Goal: Transaction & Acquisition: Purchase product/service

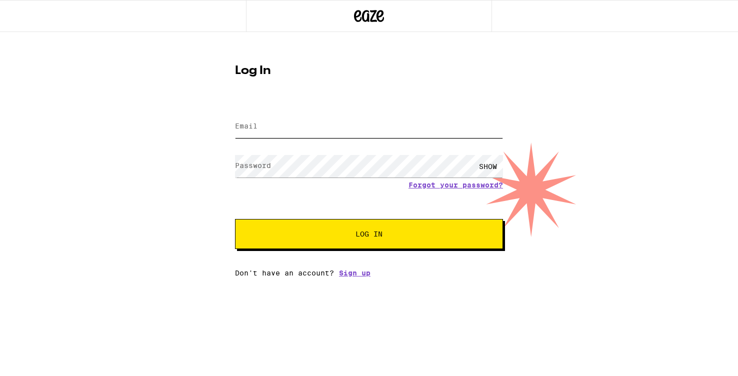
type input "diegoqdavila@gmail.com"
click at [350, 232] on span "Log In" at bounding box center [369, 234] width 187 height 7
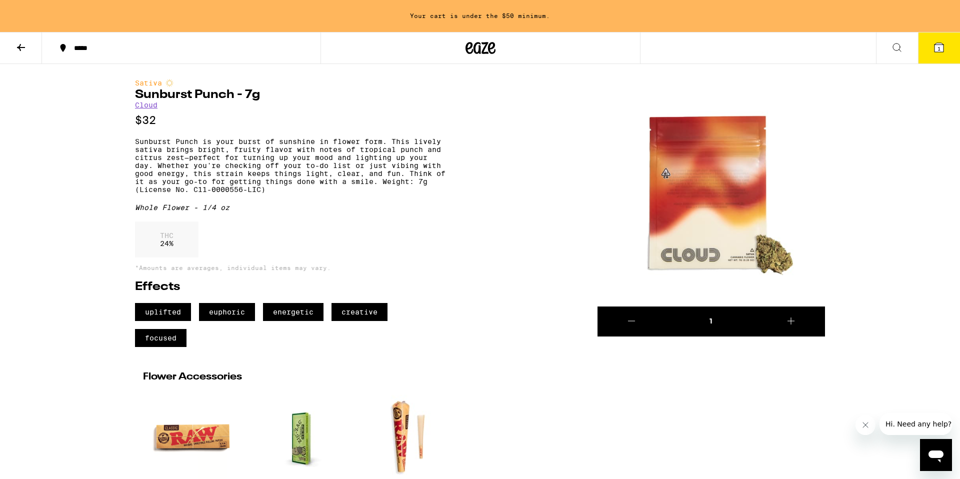
click at [21, 49] on icon at bounding box center [21, 48] width 12 height 12
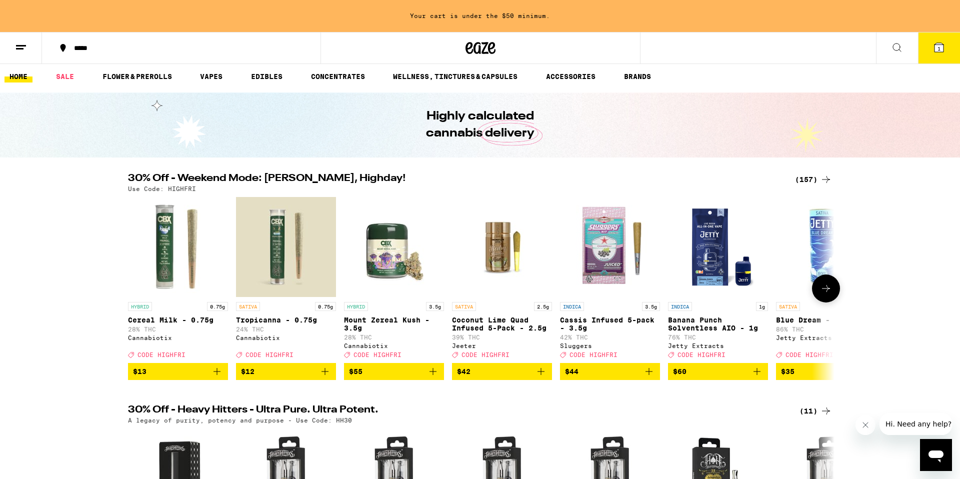
scroll to position [1, 0]
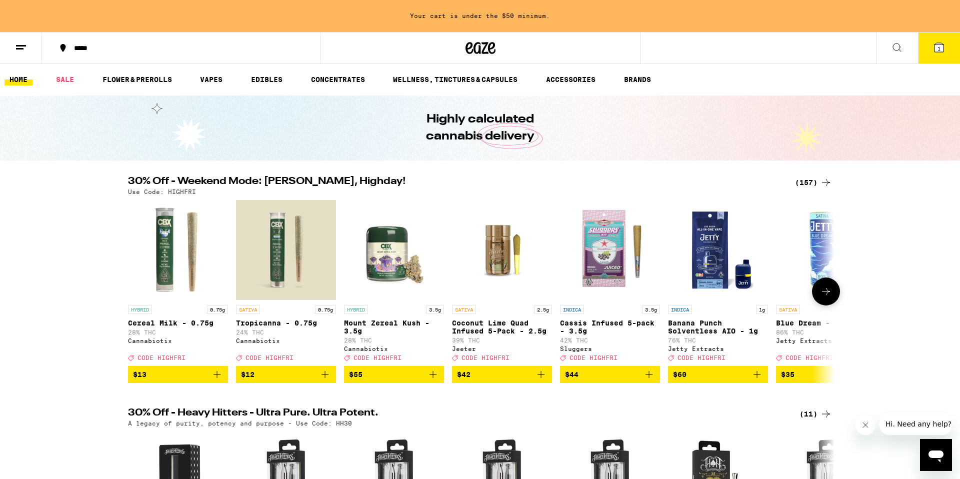
click at [827, 298] on icon at bounding box center [826, 292] width 12 height 12
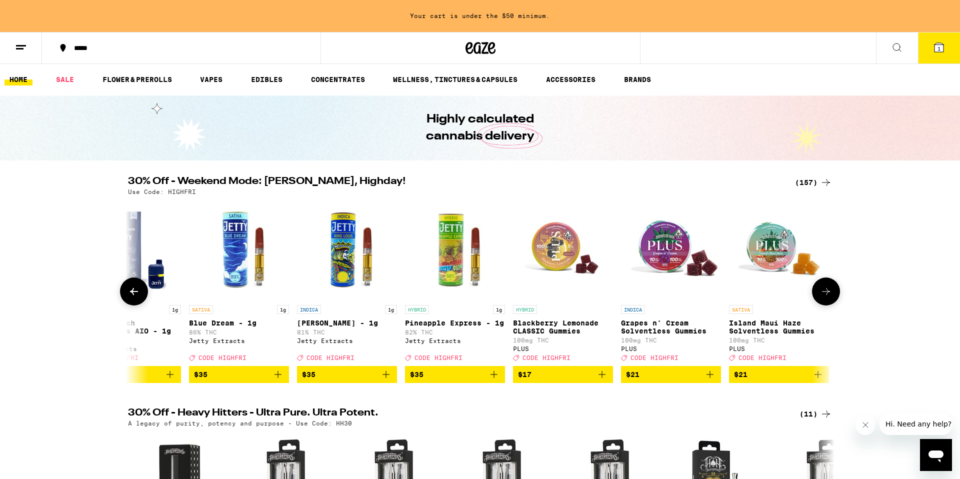
scroll to position [0, 595]
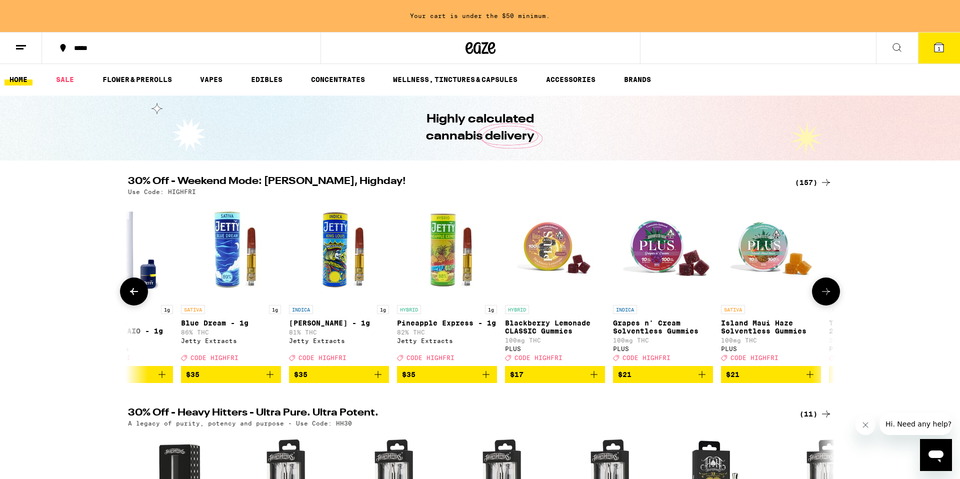
click at [827, 298] on icon at bounding box center [826, 292] width 12 height 12
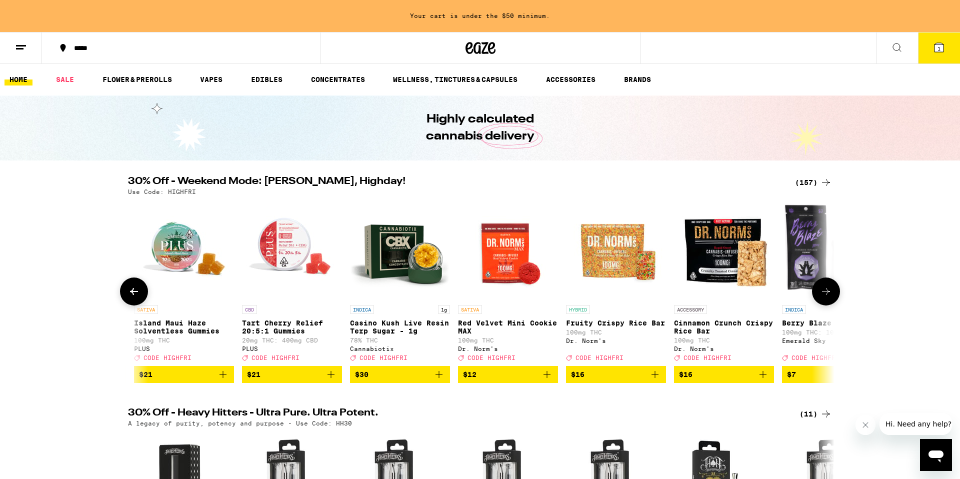
scroll to position [0, 1190]
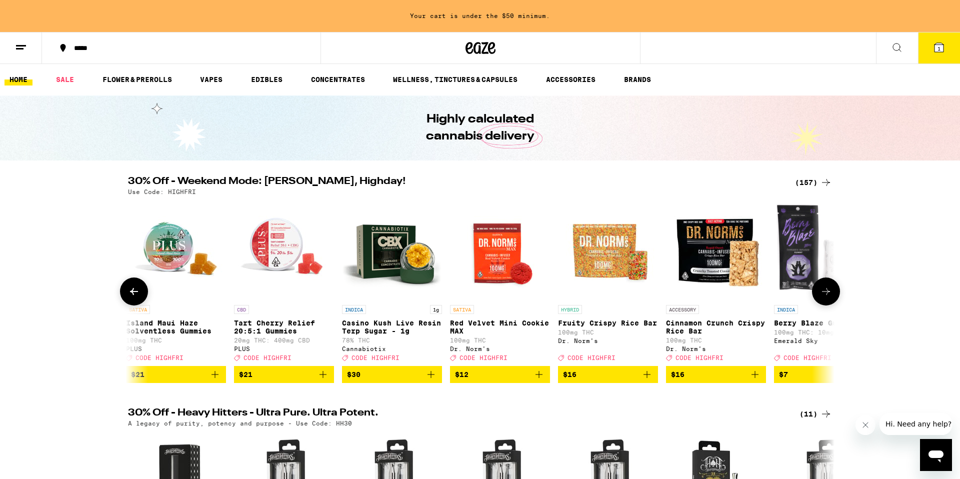
click at [827, 298] on icon at bounding box center [826, 292] width 12 height 12
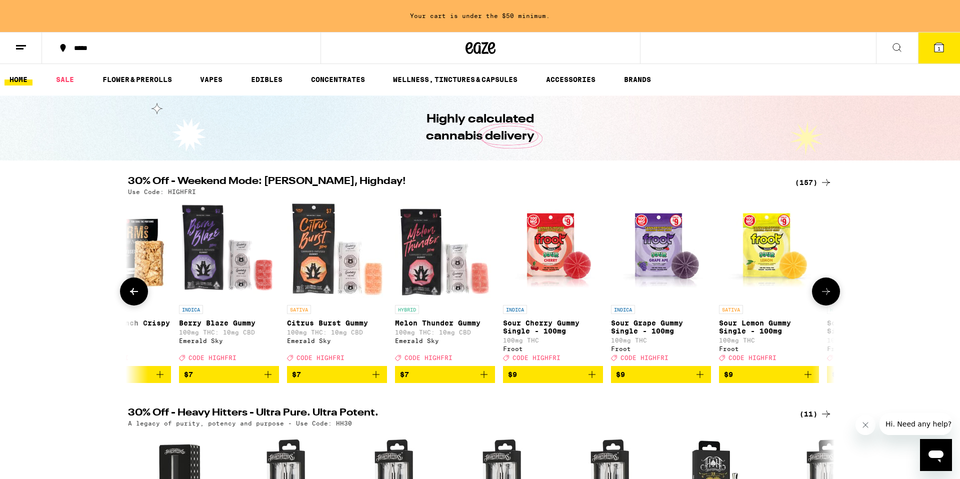
click at [827, 298] on icon at bounding box center [826, 292] width 12 height 12
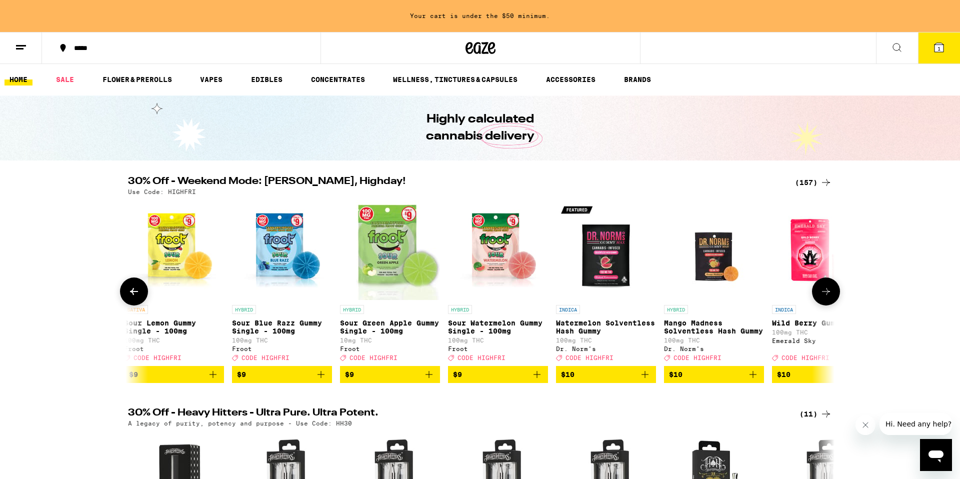
click at [827, 298] on icon at bounding box center [826, 292] width 12 height 12
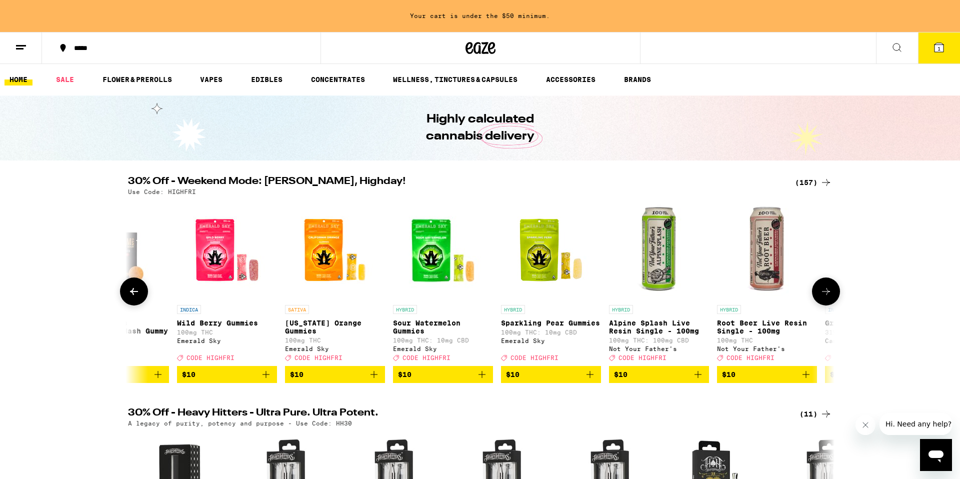
click at [827, 298] on icon at bounding box center [826, 292] width 12 height 12
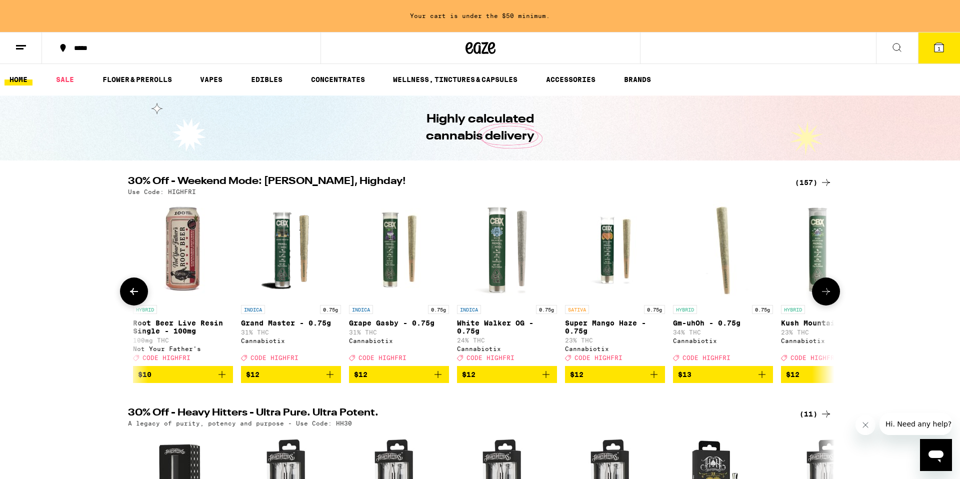
scroll to position [0, 3570]
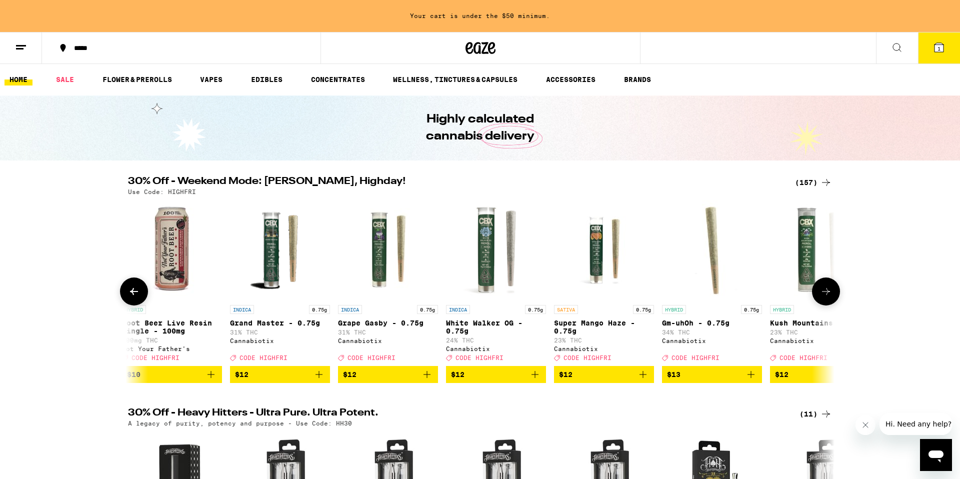
click at [822, 291] on icon at bounding box center [826, 292] width 12 height 12
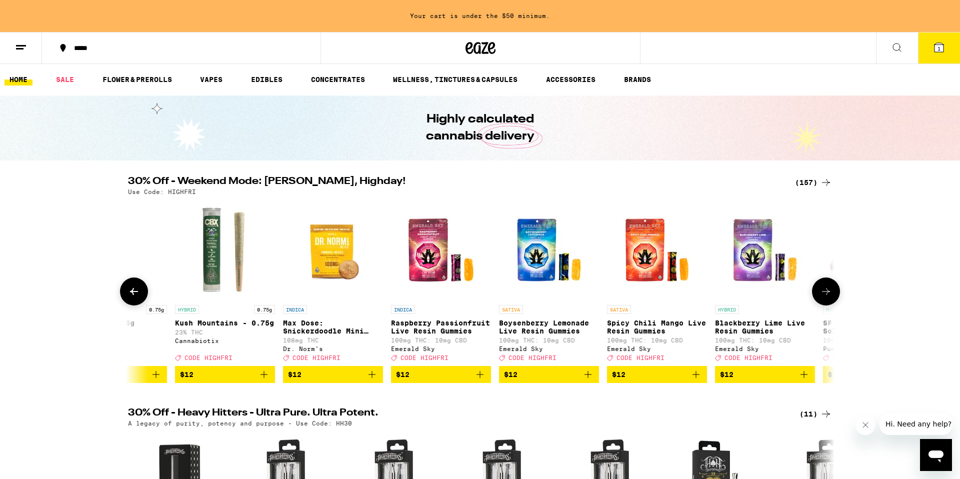
click at [822, 291] on icon at bounding box center [826, 292] width 12 height 12
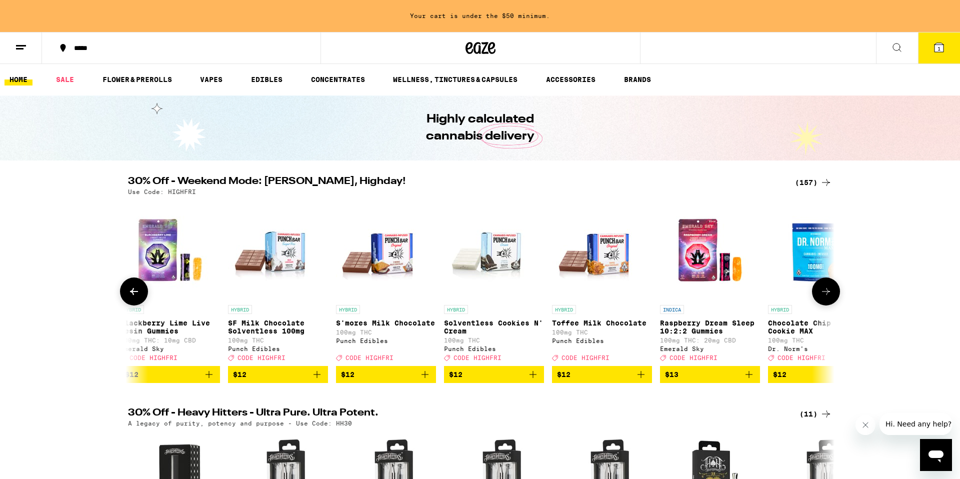
click at [822, 291] on icon at bounding box center [826, 292] width 12 height 12
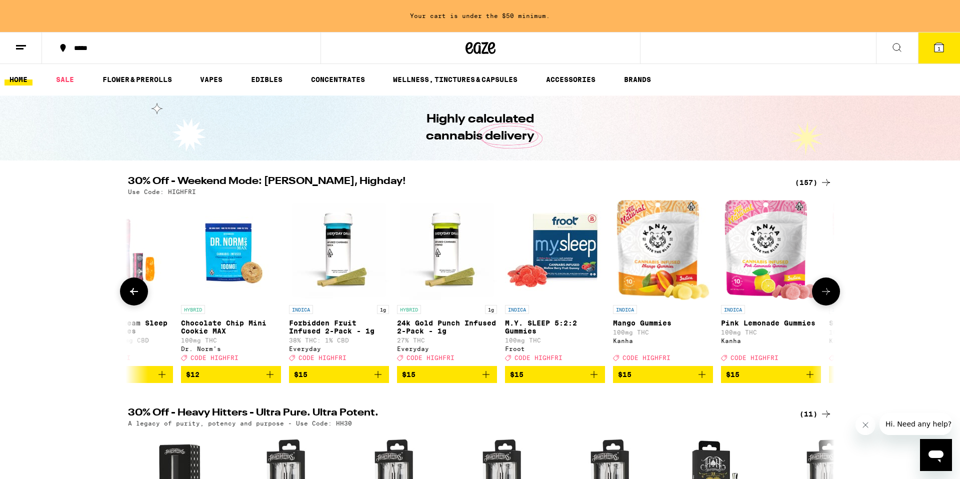
scroll to position [0, 5355]
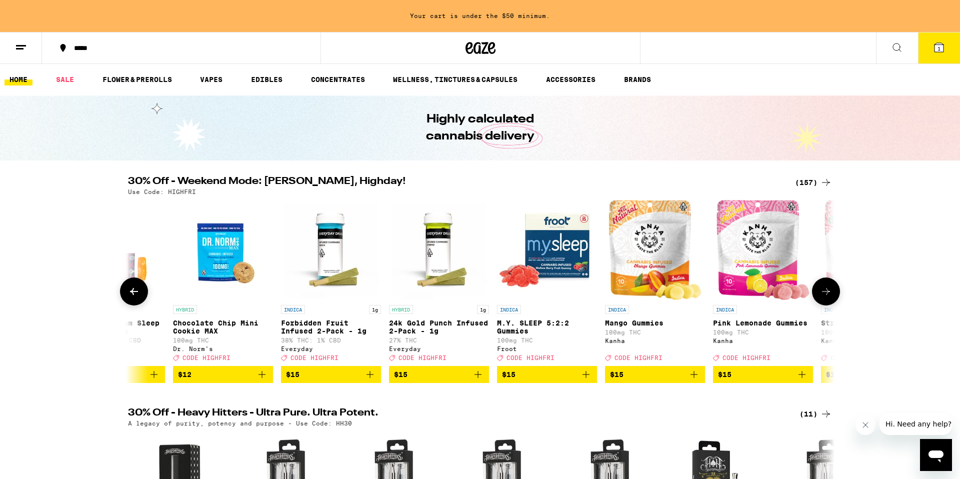
click at [133, 296] on icon at bounding box center [134, 292] width 12 height 12
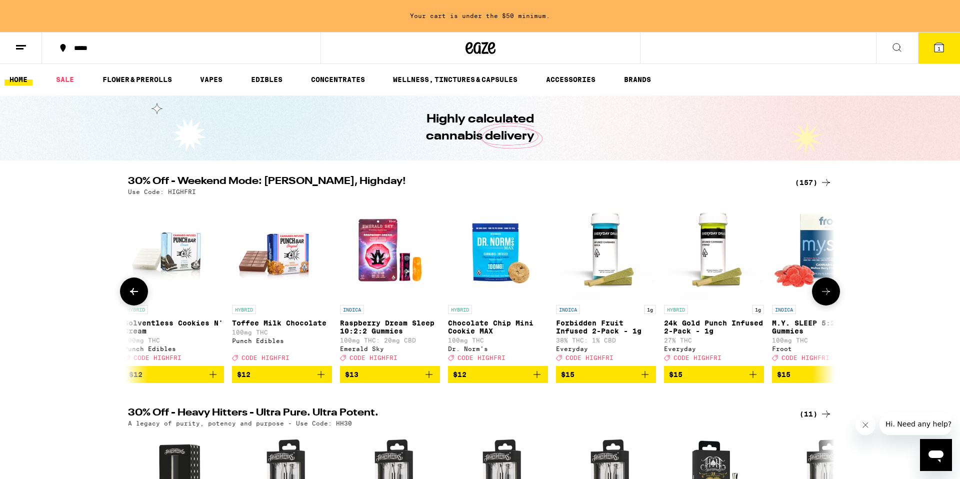
click at [133, 296] on icon at bounding box center [134, 292] width 12 height 12
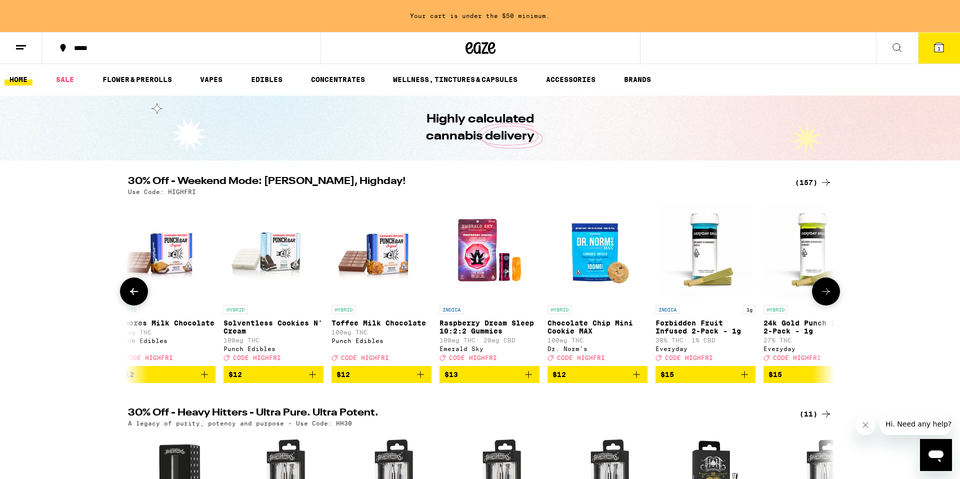
click at [133, 296] on icon at bounding box center [134, 292] width 12 height 12
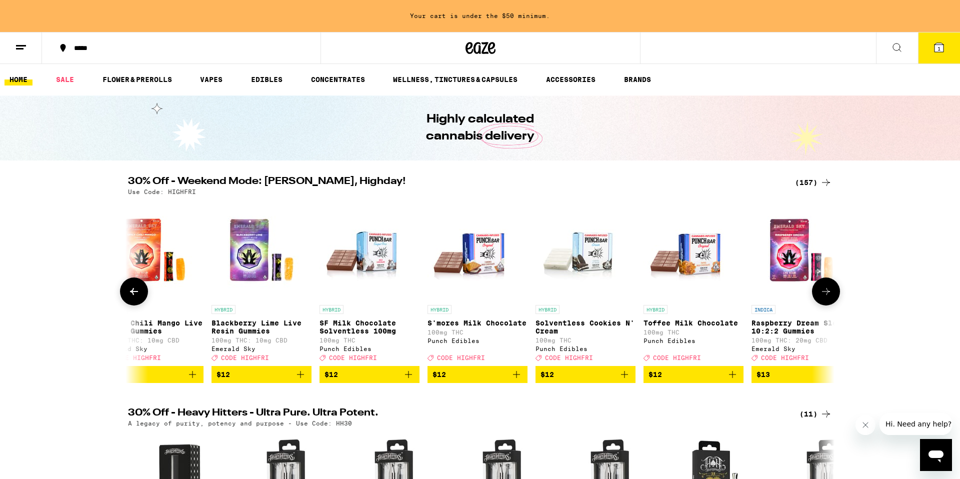
click at [133, 296] on icon at bounding box center [134, 292] width 12 height 12
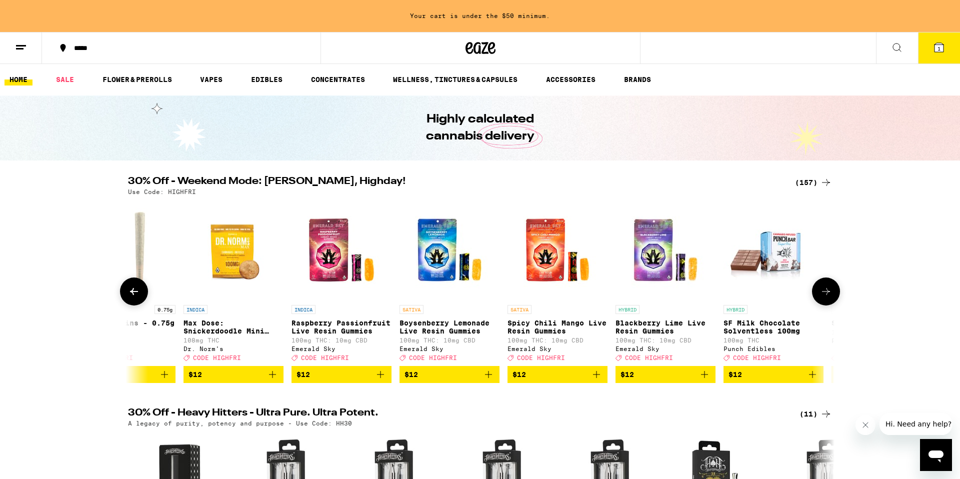
click at [133, 296] on icon at bounding box center [134, 292] width 12 height 12
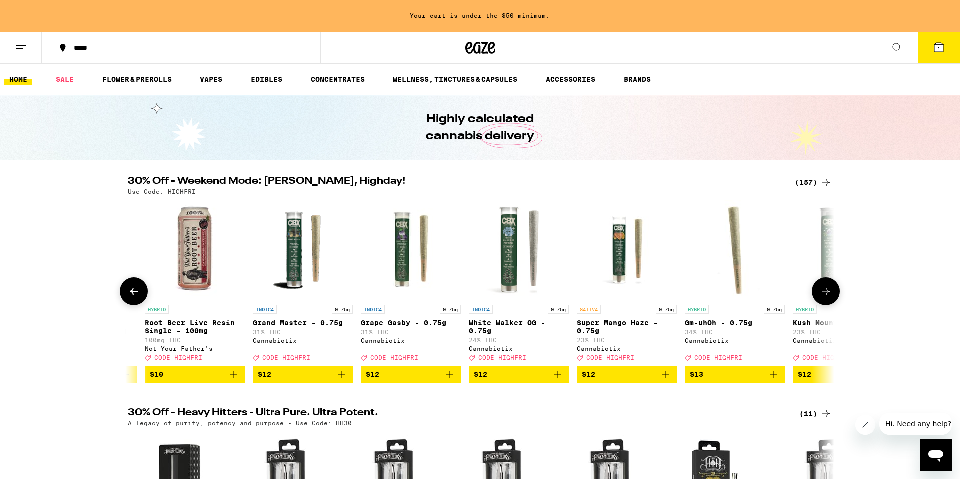
click at [133, 296] on icon at bounding box center [134, 292] width 12 height 12
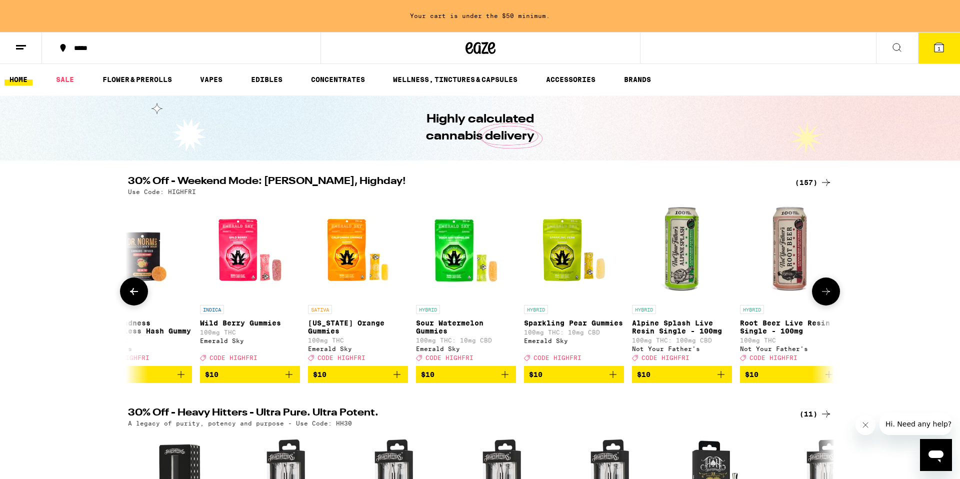
click at [133, 296] on icon at bounding box center [134, 292] width 12 height 12
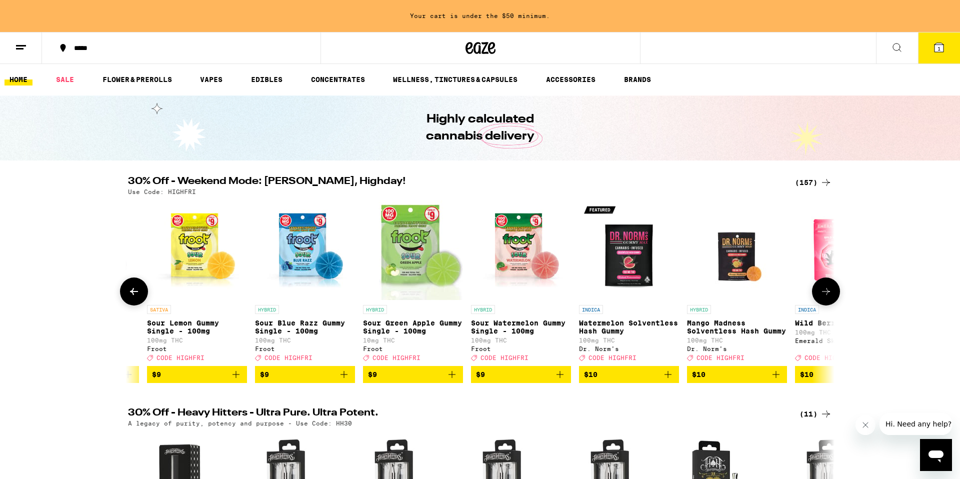
click at [133, 296] on icon at bounding box center [134, 292] width 12 height 12
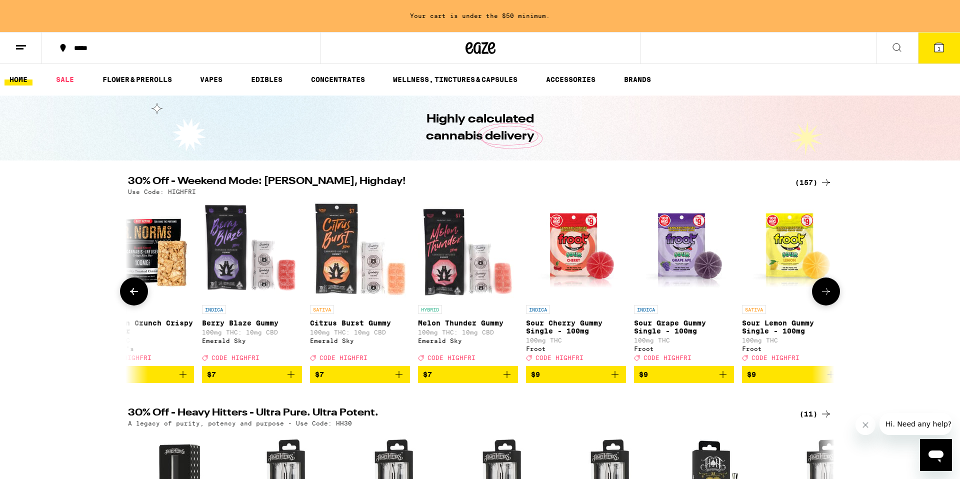
click at [133, 296] on icon at bounding box center [134, 292] width 12 height 12
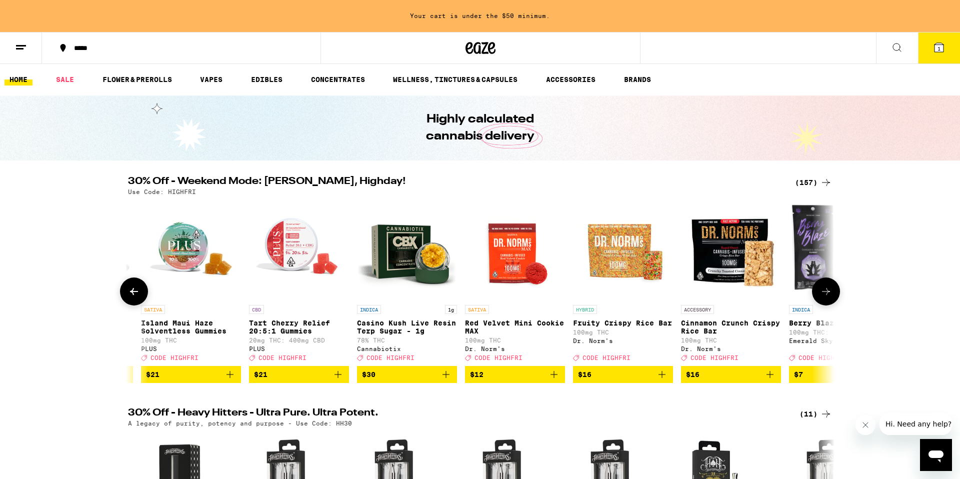
scroll to position [0, 1167]
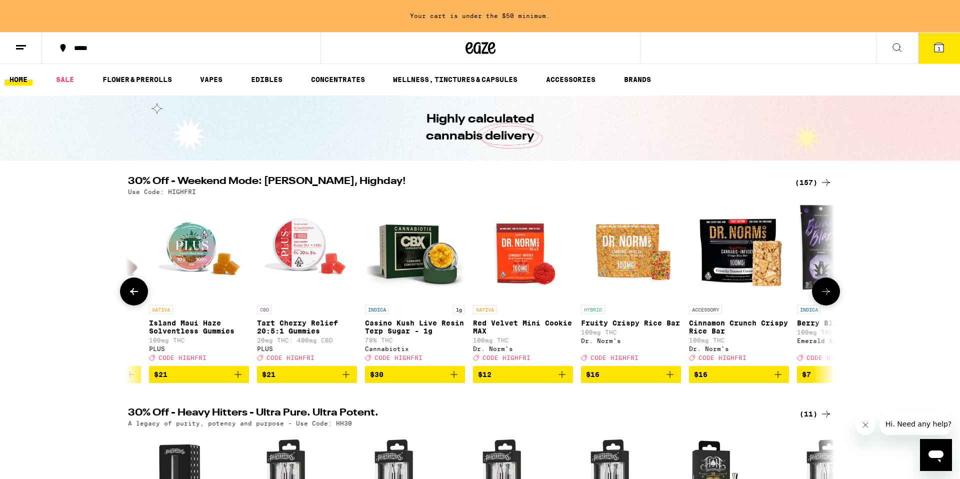
click at [133, 296] on icon at bounding box center [134, 292] width 12 height 12
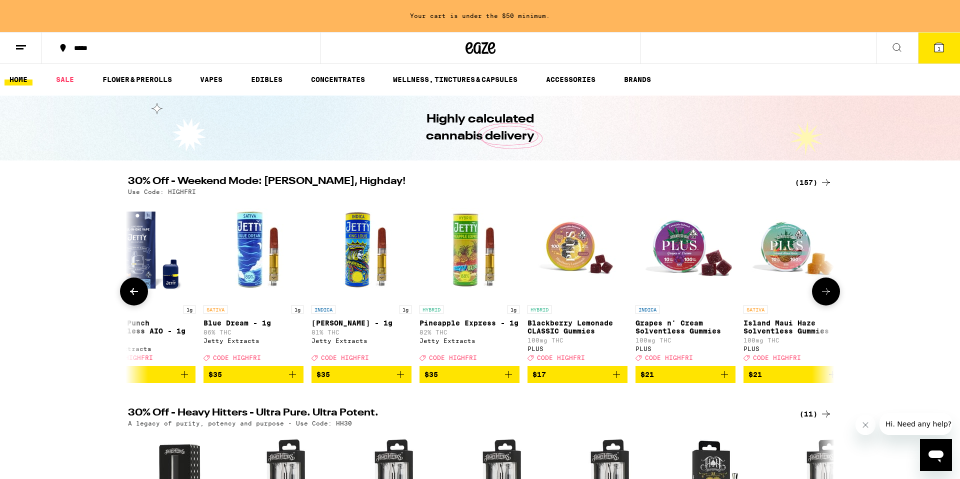
scroll to position [0, 572]
click at [788, 247] on img "Open page for Island Maui Haze Solventless Gummies from PLUS" at bounding box center [794, 250] width 100 height 100
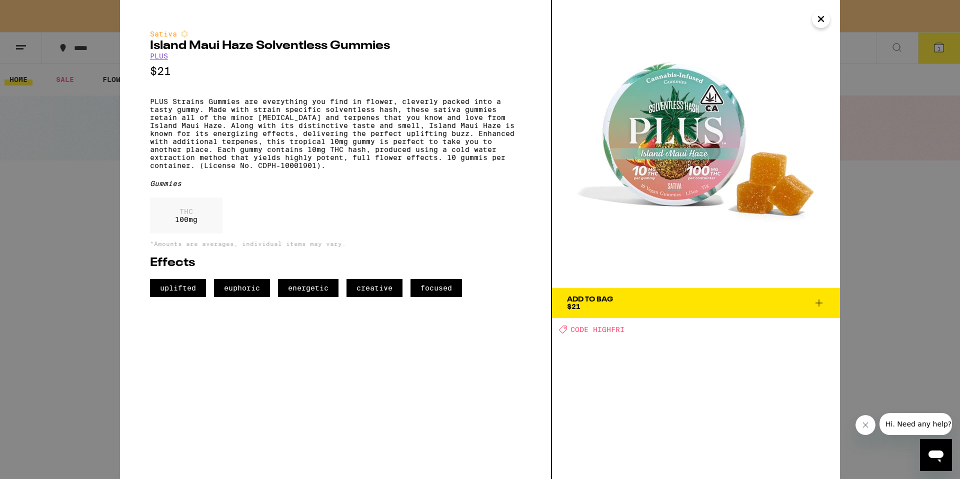
click at [819, 22] on icon "Close" at bounding box center [821, 19] width 12 height 15
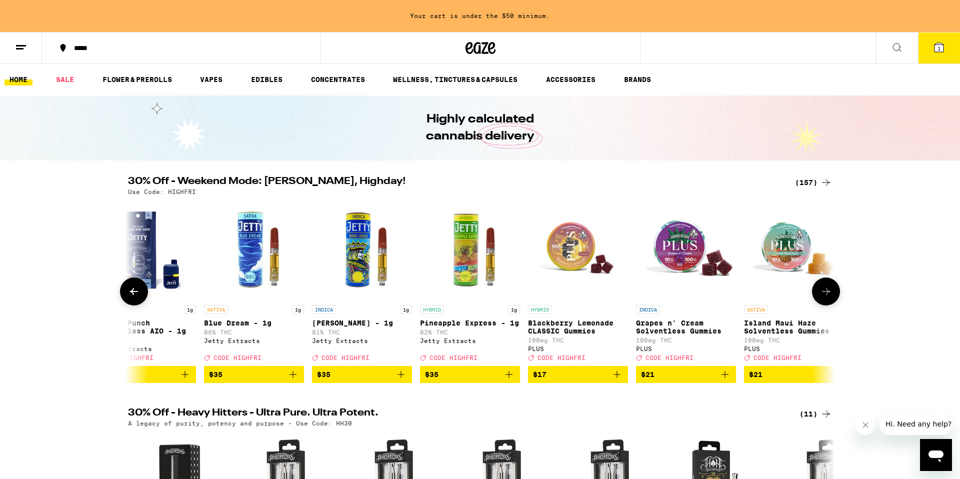
click at [827, 296] on icon at bounding box center [826, 292] width 12 height 12
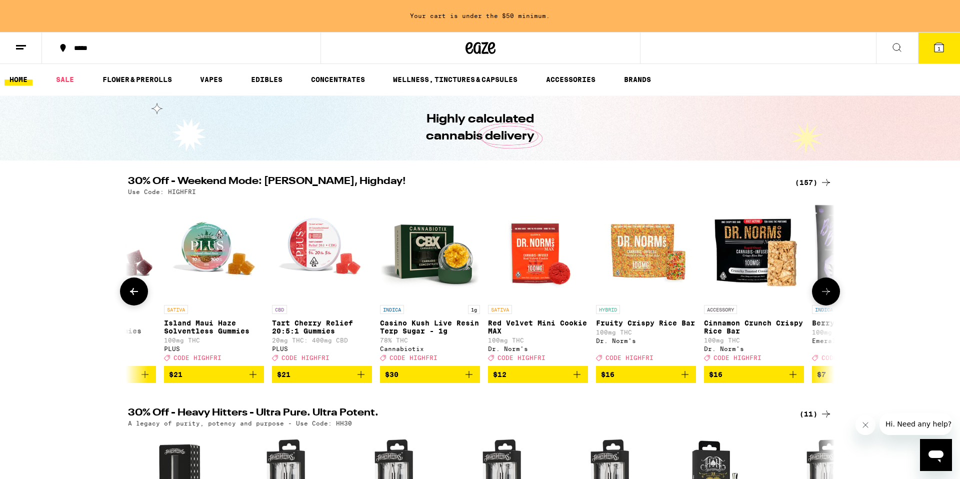
scroll to position [0, 1167]
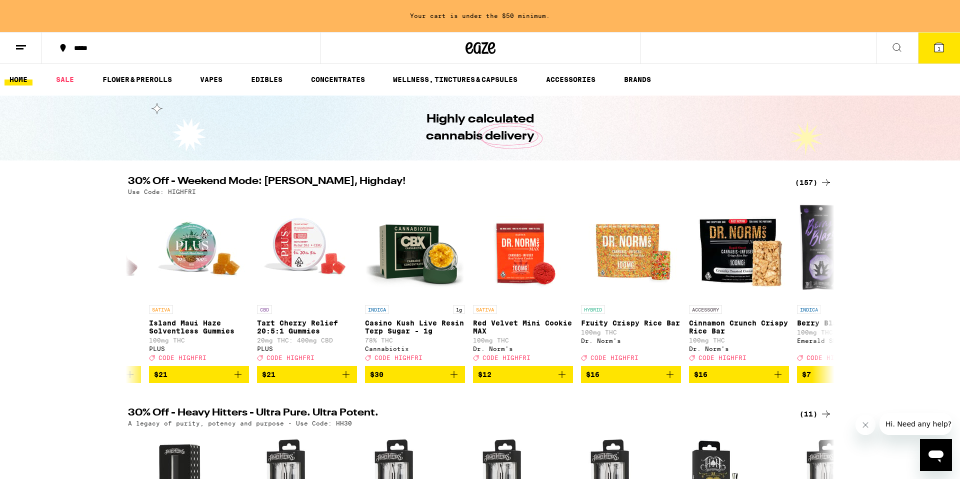
click at [809, 180] on div "(157)" at bounding box center [813, 183] width 37 height 12
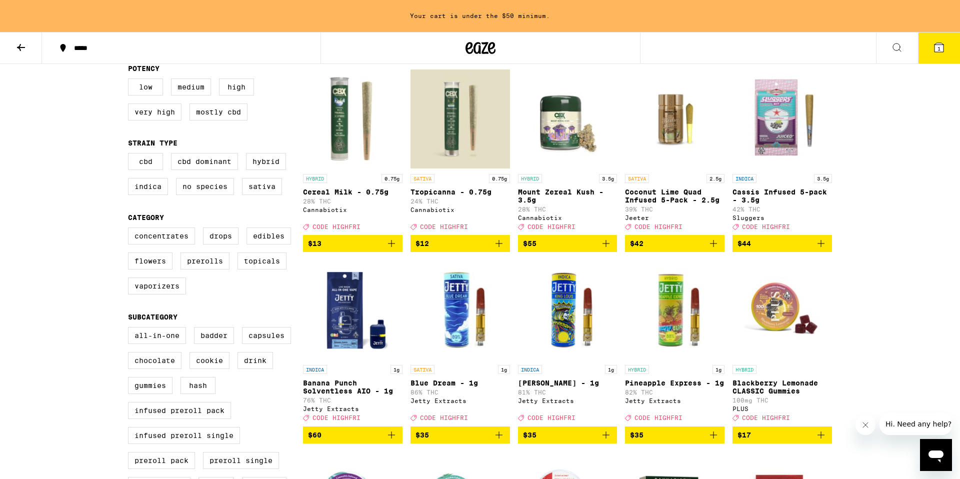
scroll to position [113, 0]
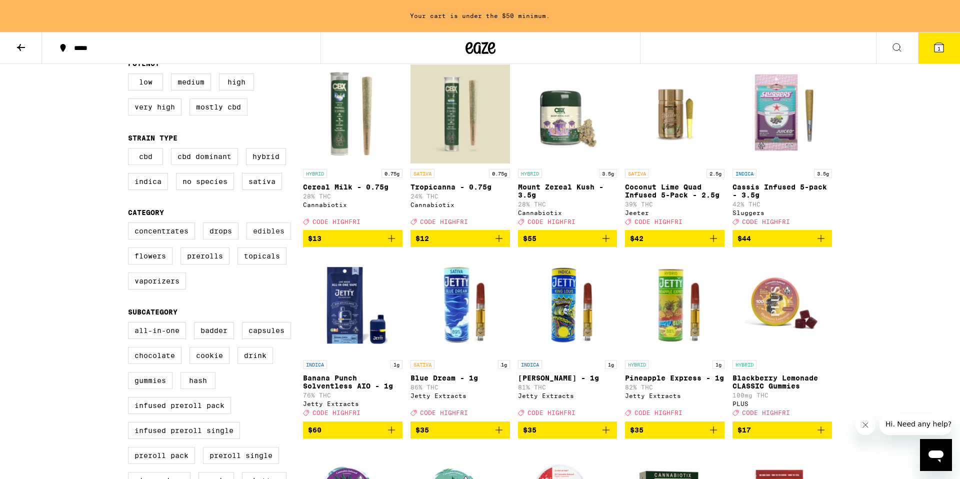
click at [267, 236] on label "Edibles" at bounding box center [269, 231] width 45 height 17
click at [131, 225] on input "Edibles" at bounding box center [130, 224] width 1 height 1
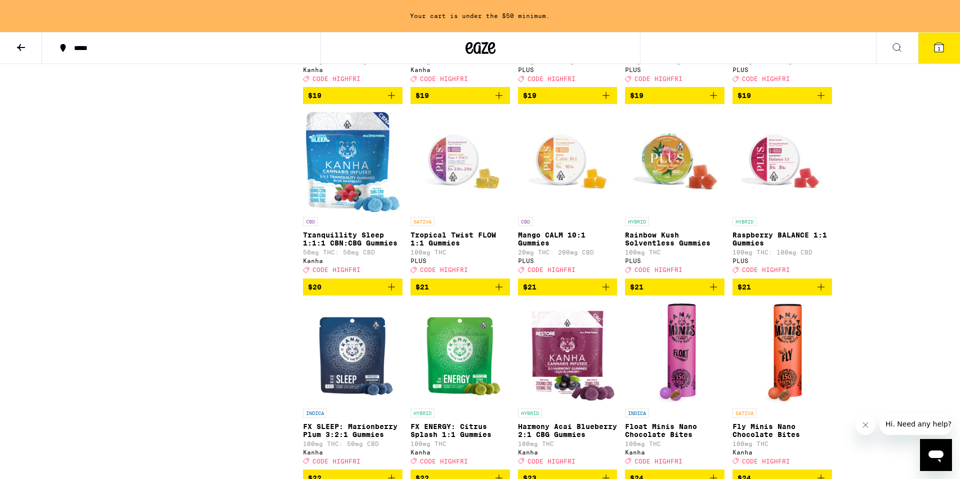
scroll to position [2555, 0]
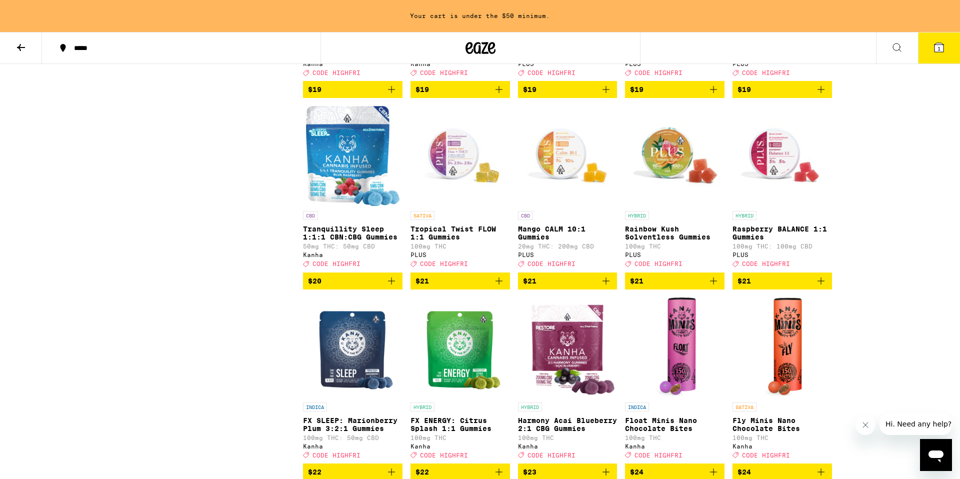
click at [467, 206] on img "Open page for Tropical Twist FLOW 1:1 Gummies from PLUS" at bounding box center [461, 156] width 100 height 100
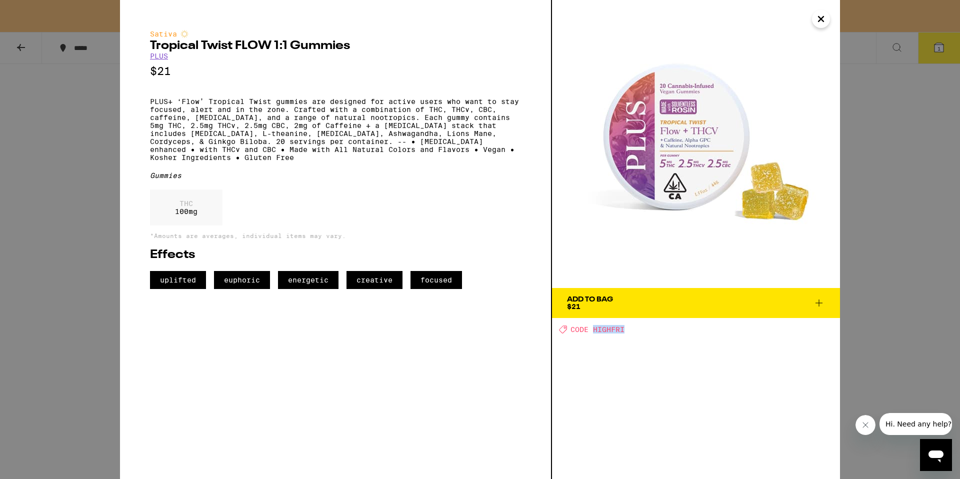
drag, startPoint x: 626, startPoint y: 331, endPoint x: 593, endPoint y: 331, distance: 32.5
click at [593, 331] on div "Deal Created with Sketch. CODE HIGHFRI" at bounding box center [699, 329] width 281 height 9
click at [600, 331] on span "CODE HIGHFRI" at bounding box center [598, 330] width 54 height 8
drag, startPoint x: 595, startPoint y: 331, endPoint x: 624, endPoint y: 330, distance: 29.0
click at [624, 330] on span "CODE HIGHFRI" at bounding box center [598, 330] width 54 height 8
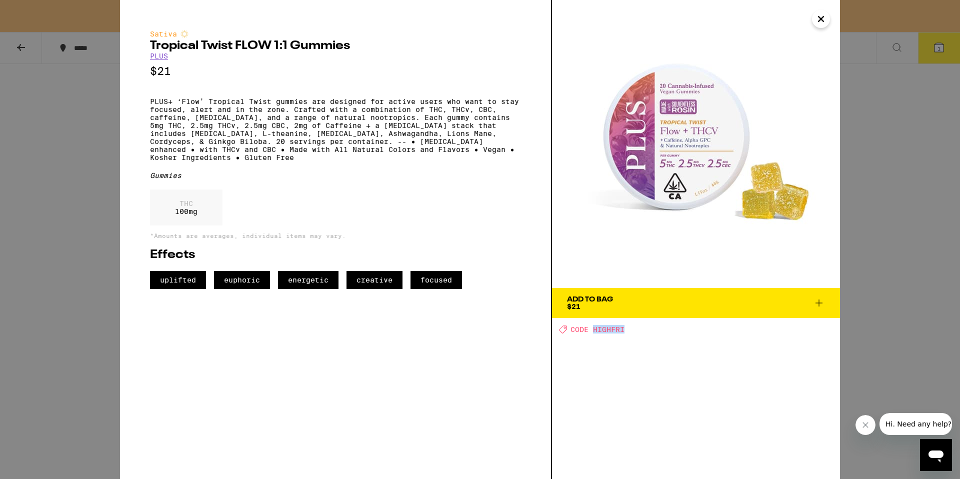
copy span "HIGHFRI"
click at [824, 306] on icon at bounding box center [819, 303] width 12 height 12
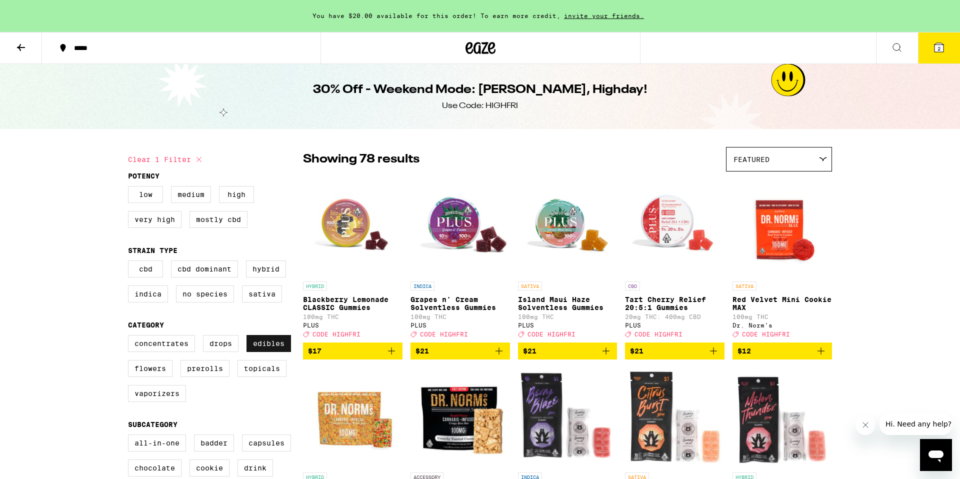
click at [263, 351] on label "Edibles" at bounding box center [269, 343] width 45 height 17
click at [131, 337] on input "Edibles" at bounding box center [130, 337] width 1 height 1
checkbox input "false"
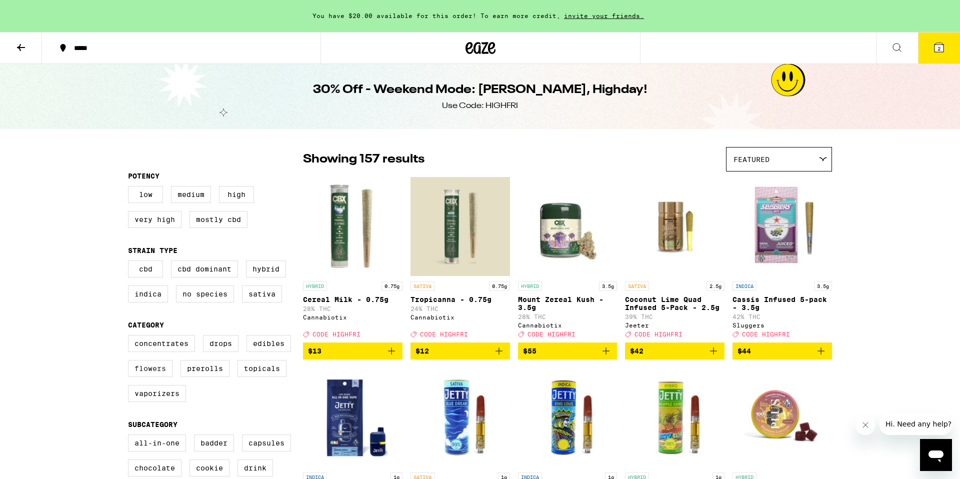
click at [153, 377] on label "Flowers" at bounding box center [150, 368] width 45 height 17
click at [131, 337] on input "Flowers" at bounding box center [130, 337] width 1 height 1
checkbox input "true"
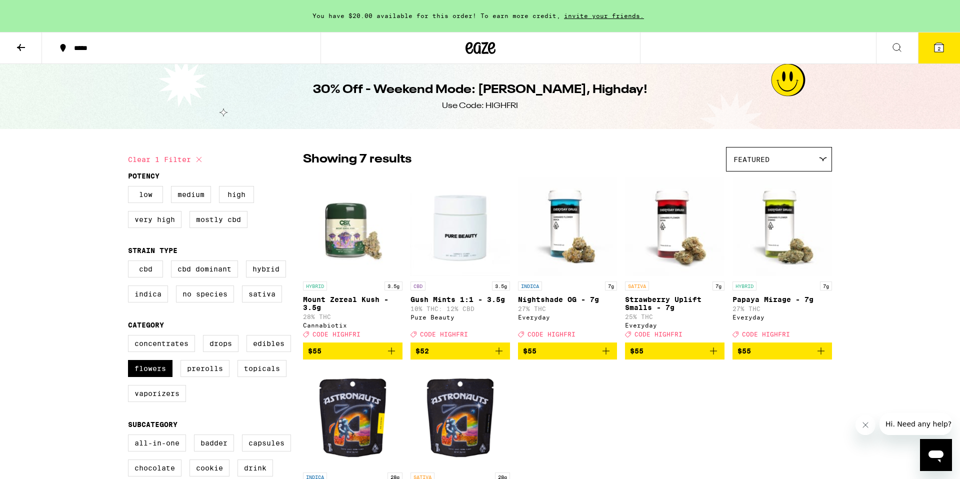
click at [799, 249] on img "Open page for Papaya Mirage - 7g from Everyday" at bounding box center [783, 227] width 100 height 100
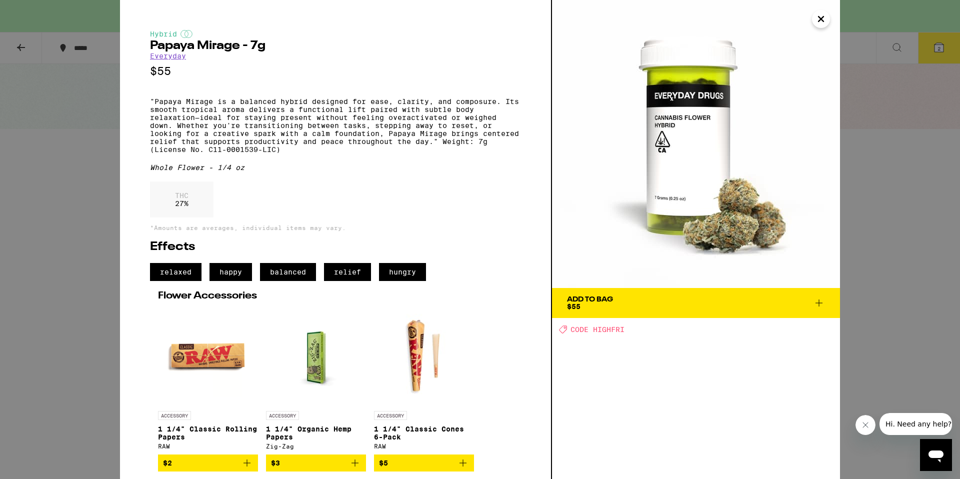
click at [817, 300] on icon at bounding box center [819, 303] width 12 height 12
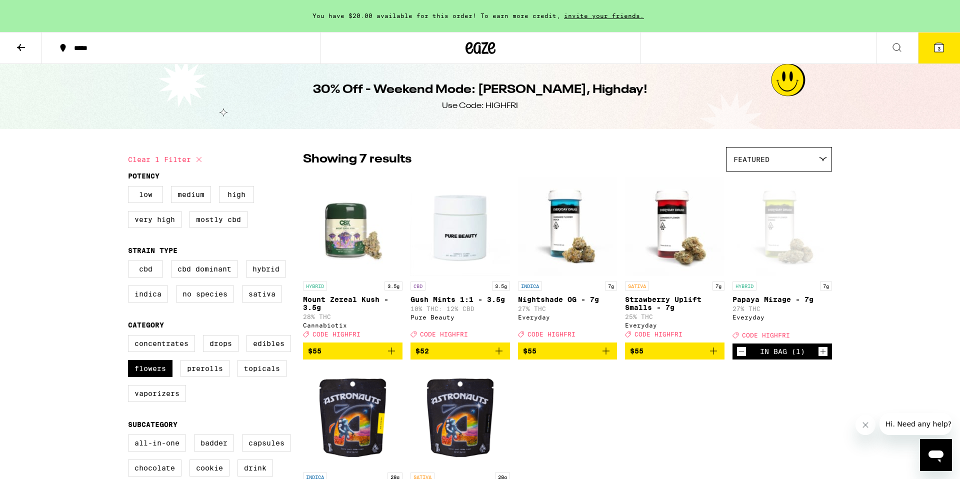
click at [941, 45] on icon at bounding box center [939, 47] width 9 height 9
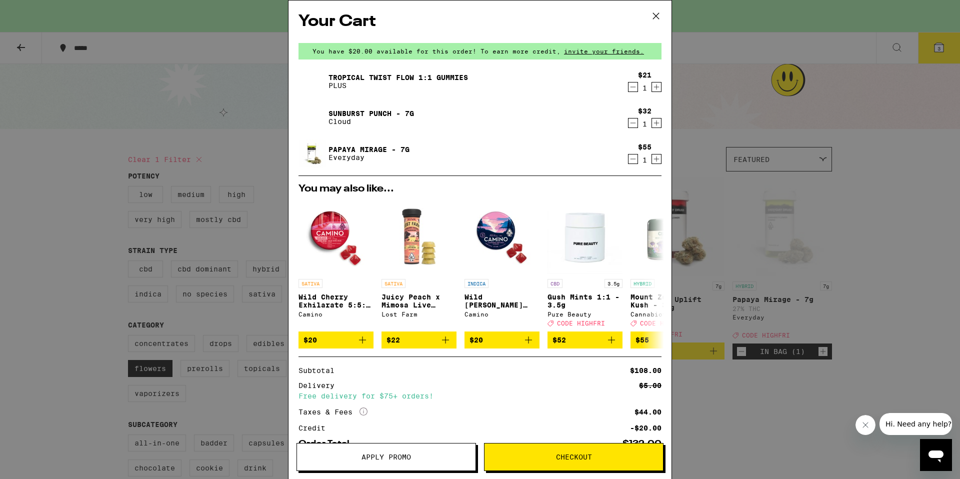
click at [631, 160] on icon "Decrement" at bounding box center [633, 159] width 9 height 12
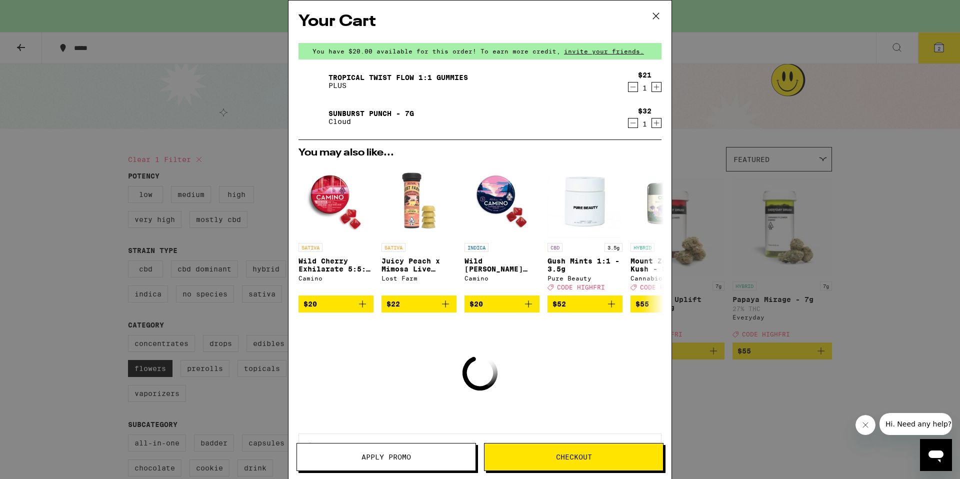
click at [342, 112] on link "Sunburst Punch - 7g" at bounding box center [372, 114] width 86 height 8
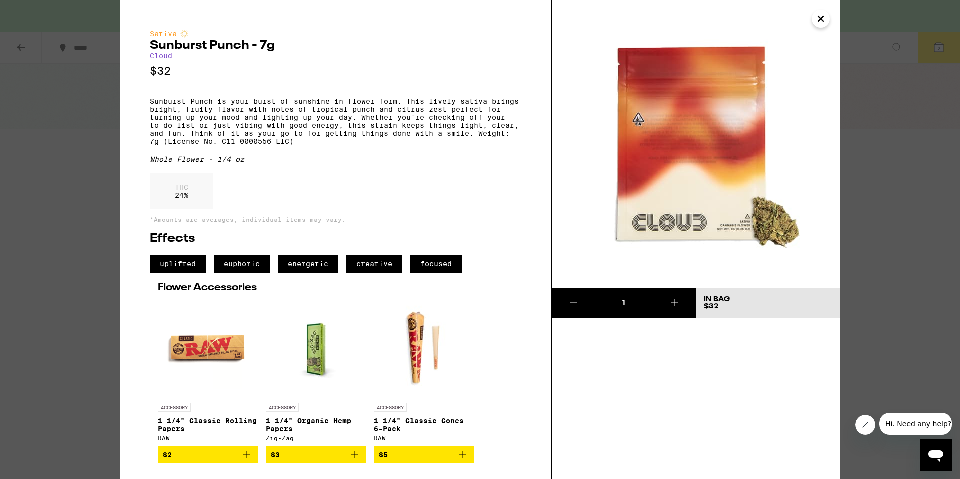
scroll to position [4, 0]
click at [677, 297] on icon at bounding box center [675, 303] width 12 height 12
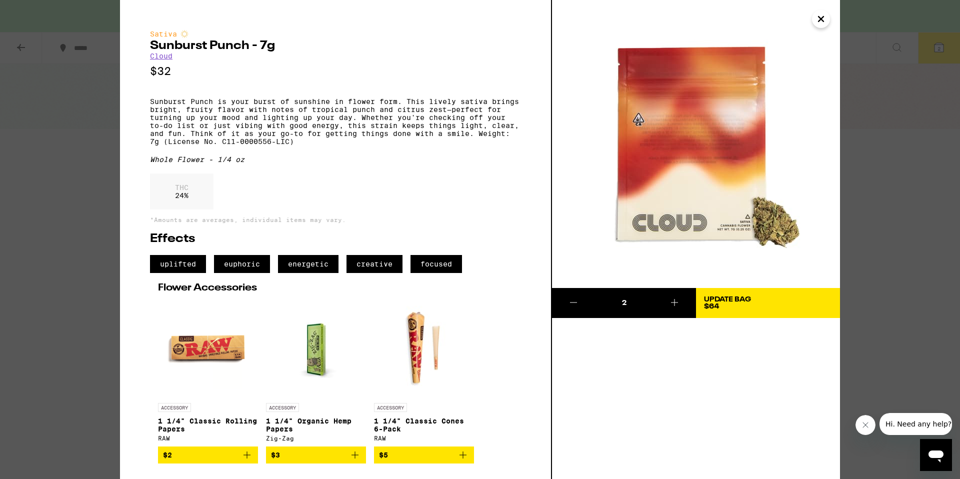
click at [755, 297] on span "Update Bag $64" at bounding box center [768, 303] width 128 height 14
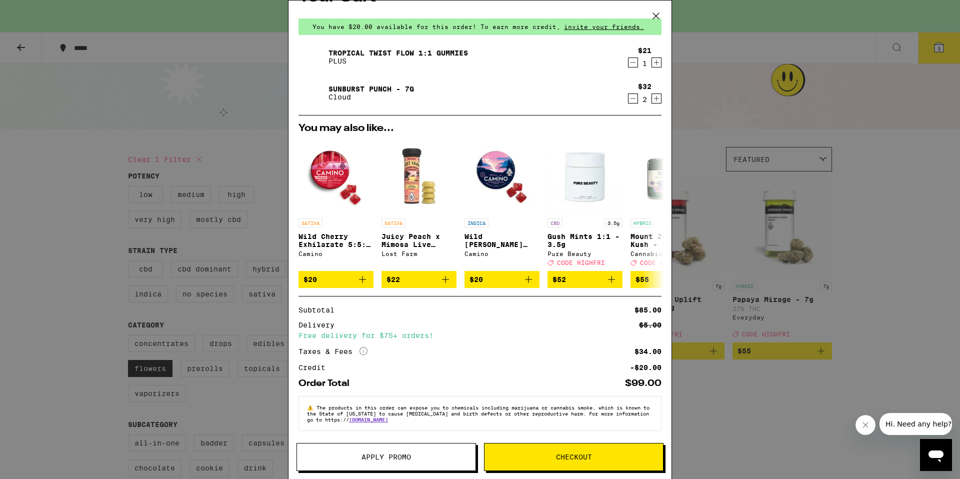
scroll to position [34, 0]
click at [369, 448] on button "Apply Promo" at bounding box center [387, 457] width 180 height 28
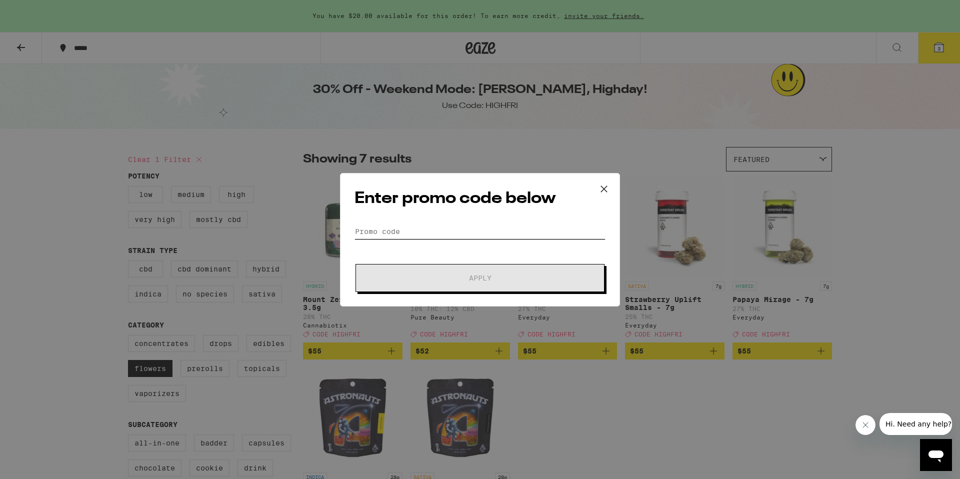
click at [418, 234] on input "Promo Code" at bounding box center [480, 231] width 251 height 15
paste input "HIGHFRI"
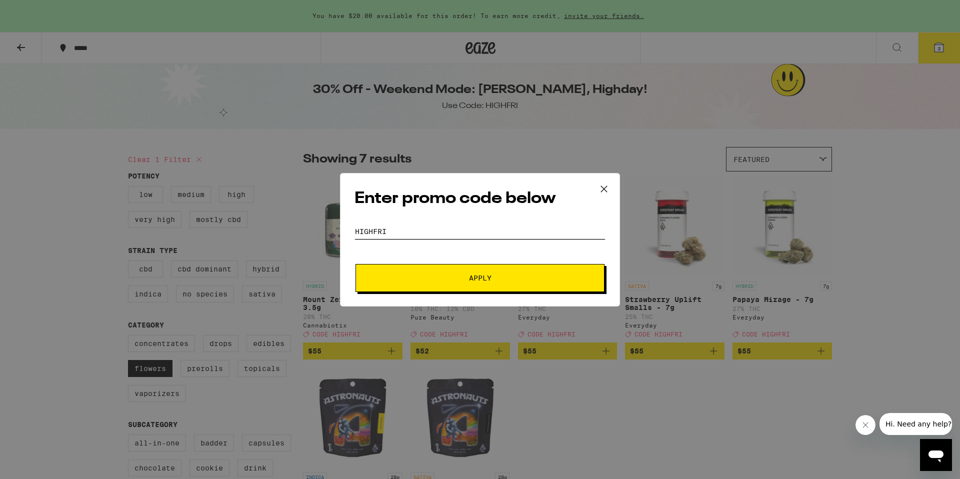
type input "HIGHFRI"
click at [453, 278] on span "Apply" at bounding box center [480, 278] width 180 height 7
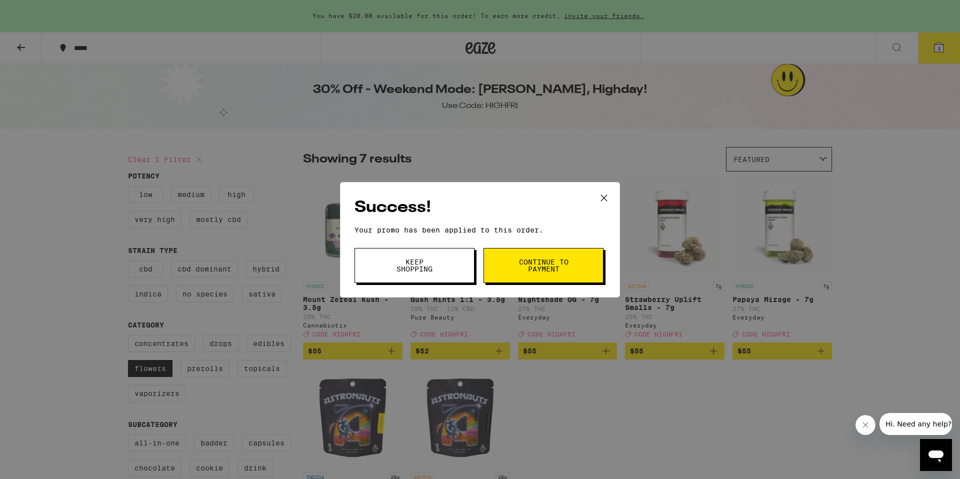
click at [524, 259] on span "Continue to payment" at bounding box center [543, 266] width 51 height 14
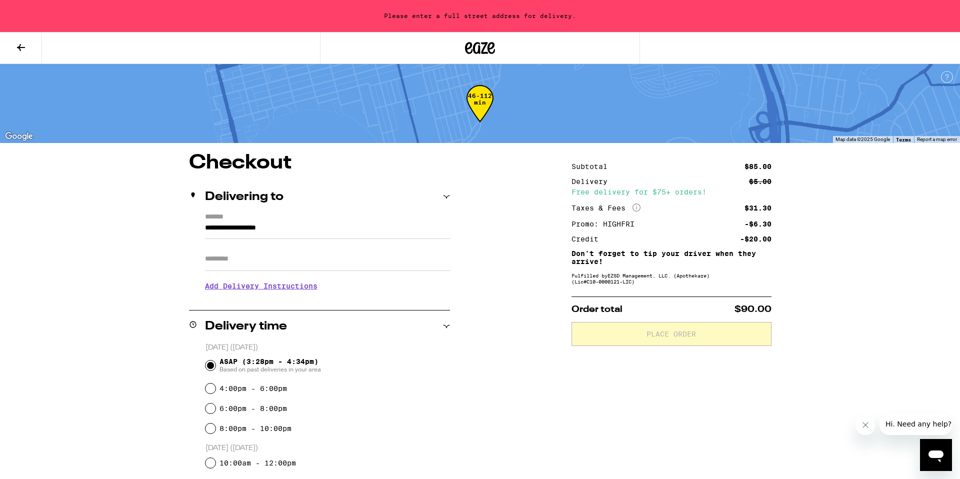
click at [324, 233] on input "**********" at bounding box center [327, 230] width 245 height 17
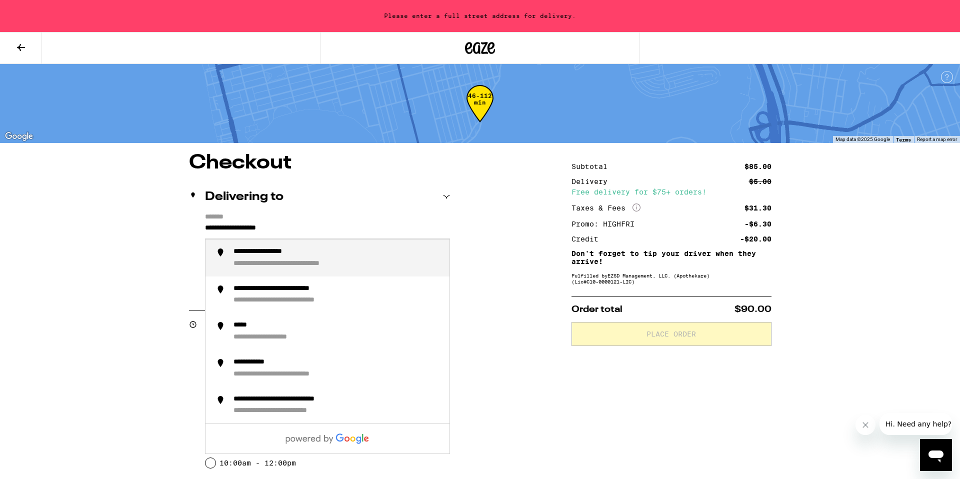
click at [324, 233] on input "**********" at bounding box center [327, 230] width 245 height 17
click at [329, 256] on div "**********" at bounding box center [338, 258] width 208 height 21
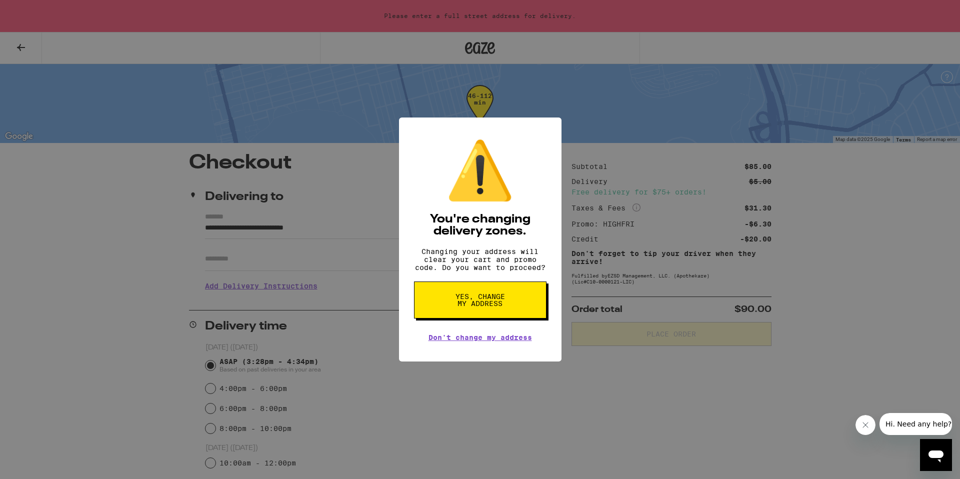
click at [475, 305] on span "Yes, change my address" at bounding box center [481, 300] width 52 height 14
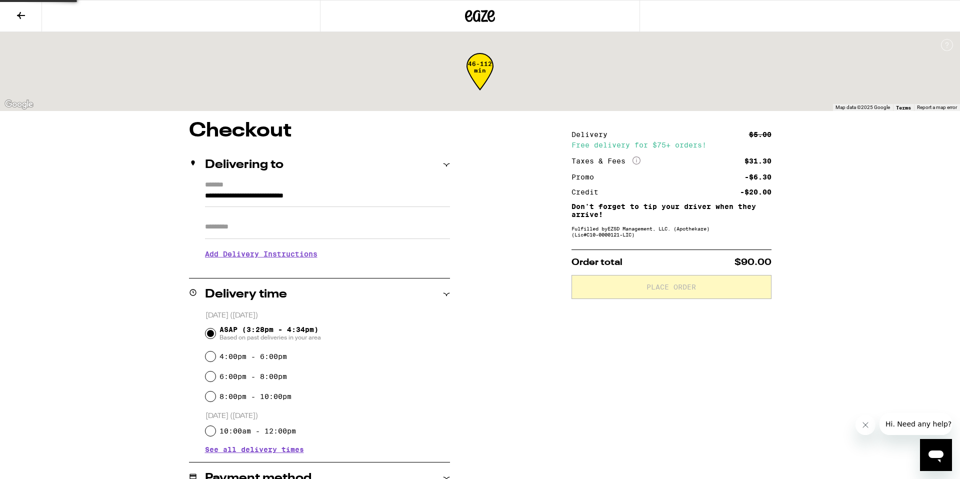
type input "**********"
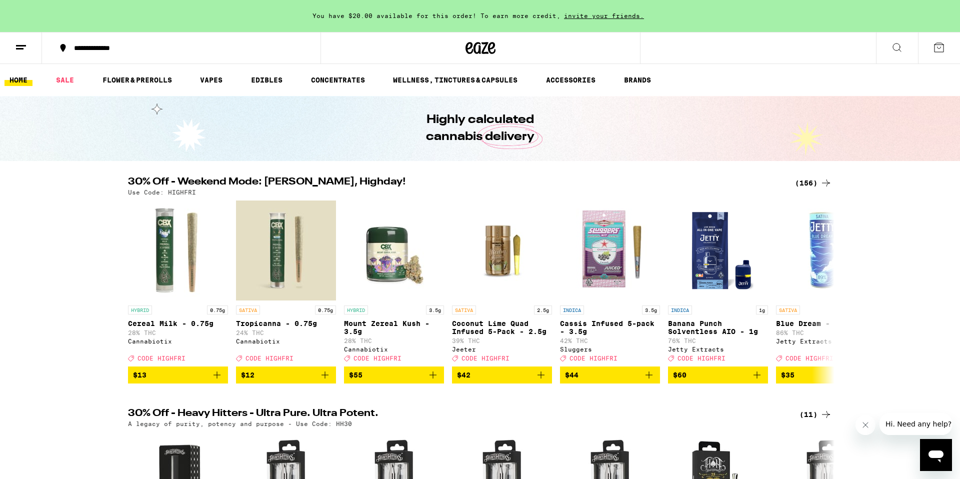
click at [946, 44] on button at bounding box center [939, 48] width 42 height 31
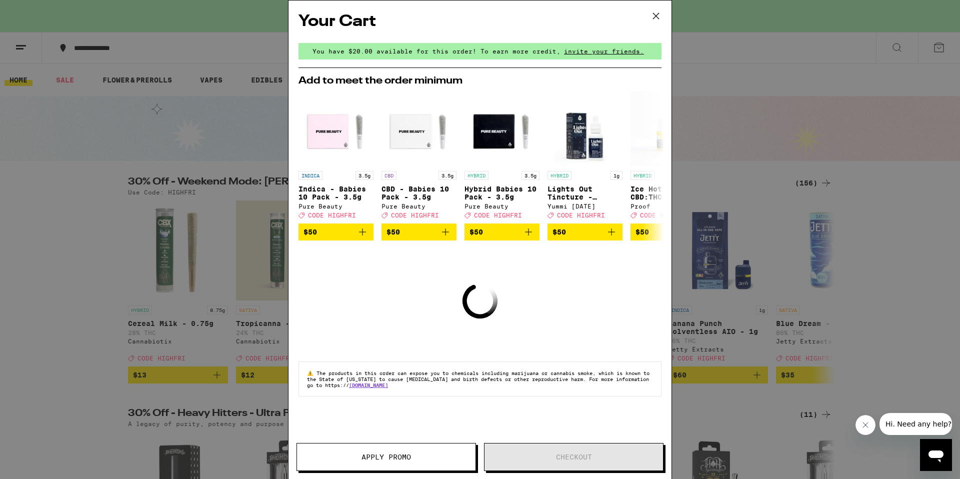
click at [657, 18] on icon at bounding box center [656, 16] width 15 height 15
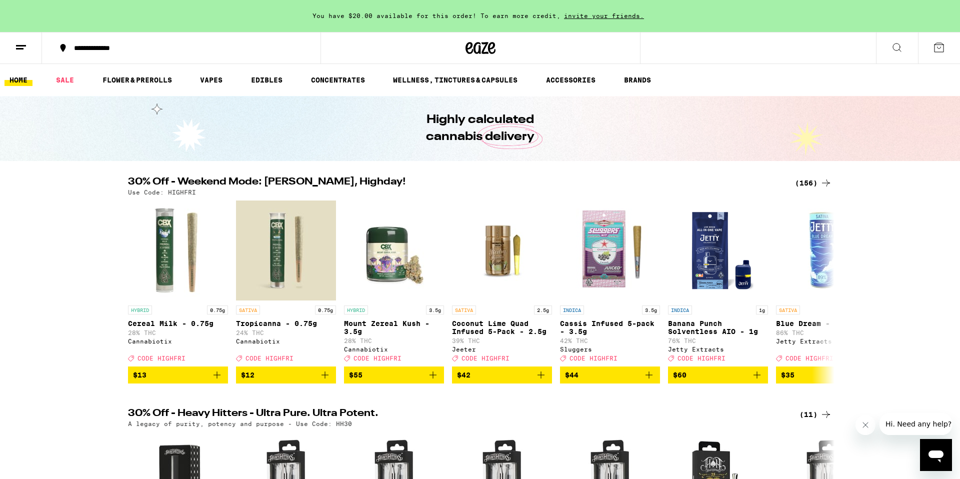
click at [932, 47] on button at bounding box center [939, 48] width 42 height 31
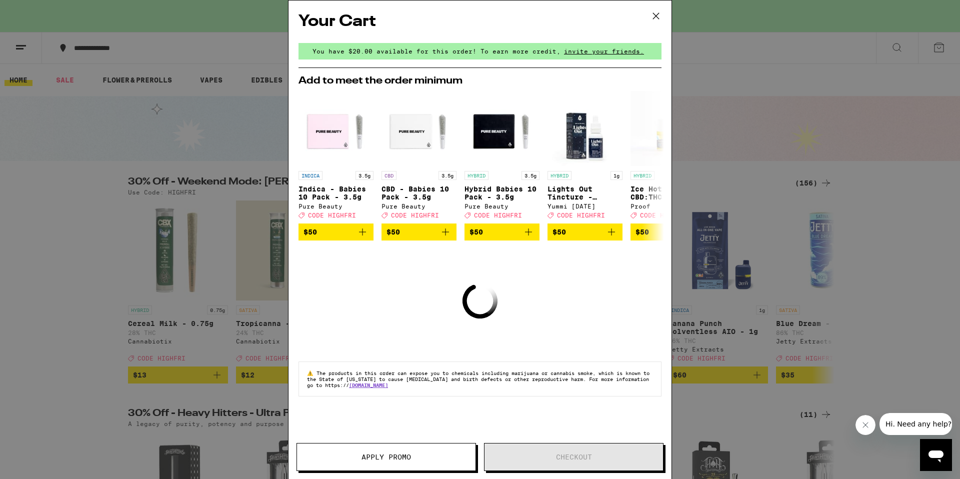
click at [653, 15] on icon at bounding box center [656, 16] width 15 height 15
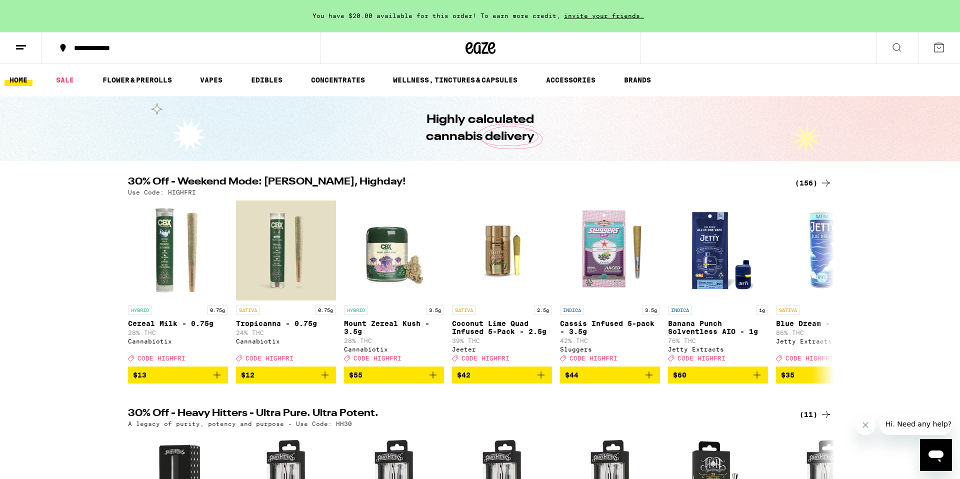
click at [26, 45] on icon at bounding box center [21, 48] width 12 height 12
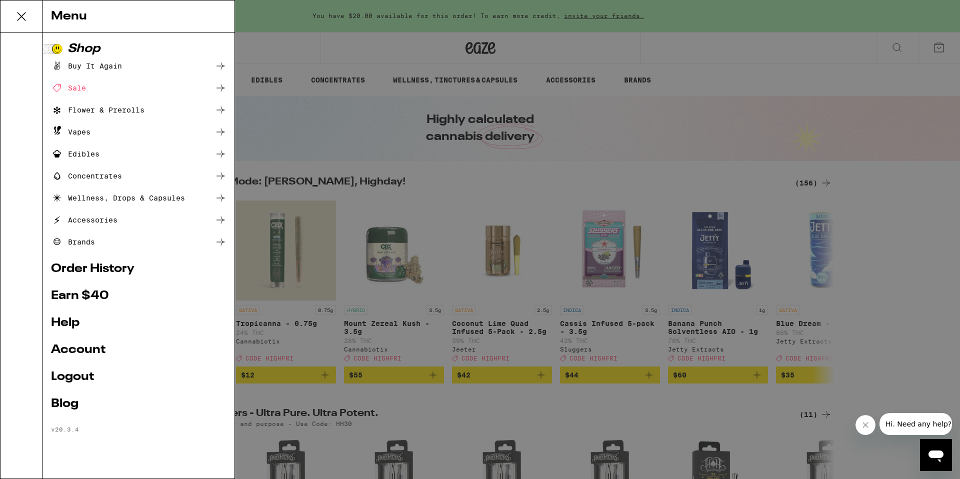
click at [26, 45] on div at bounding box center [22, 256] width 43 height 446
click at [22, 19] on icon at bounding box center [22, 17] width 20 height 20
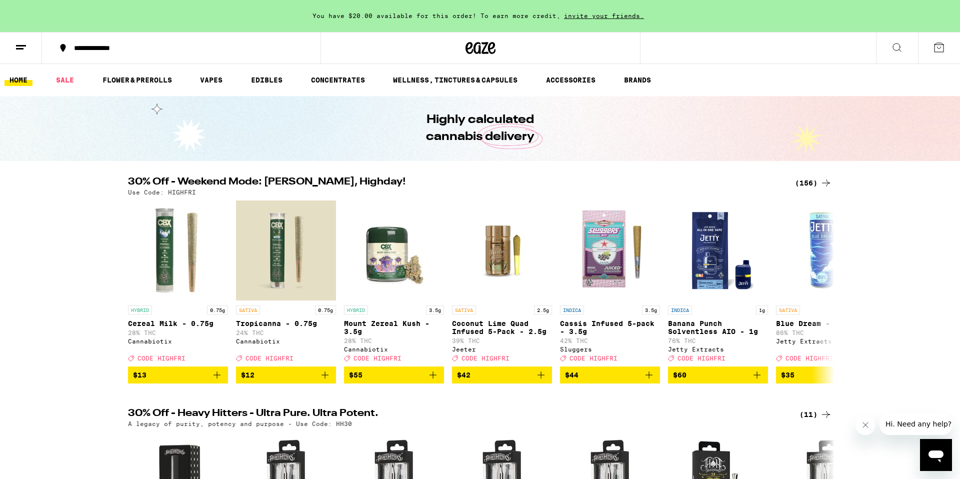
click at [942, 47] on icon at bounding box center [939, 48] width 12 height 12
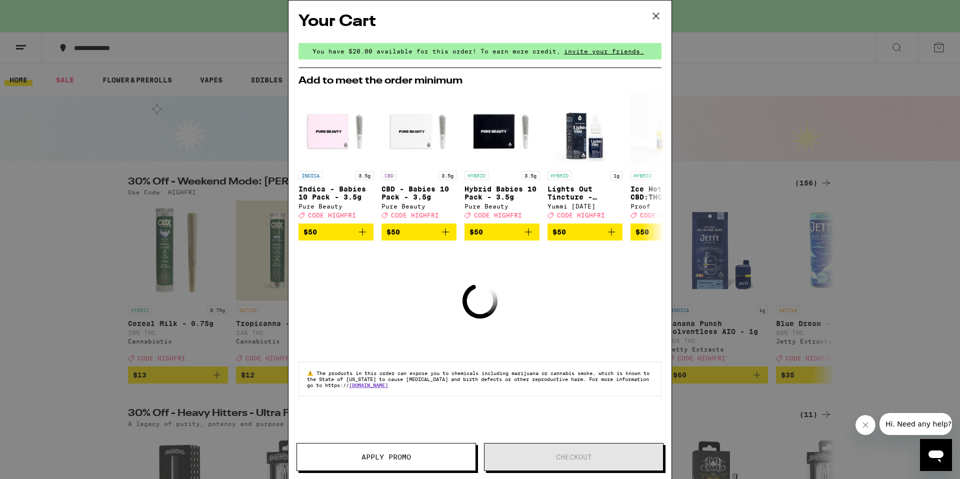
click at [657, 16] on icon at bounding box center [656, 16] width 15 height 15
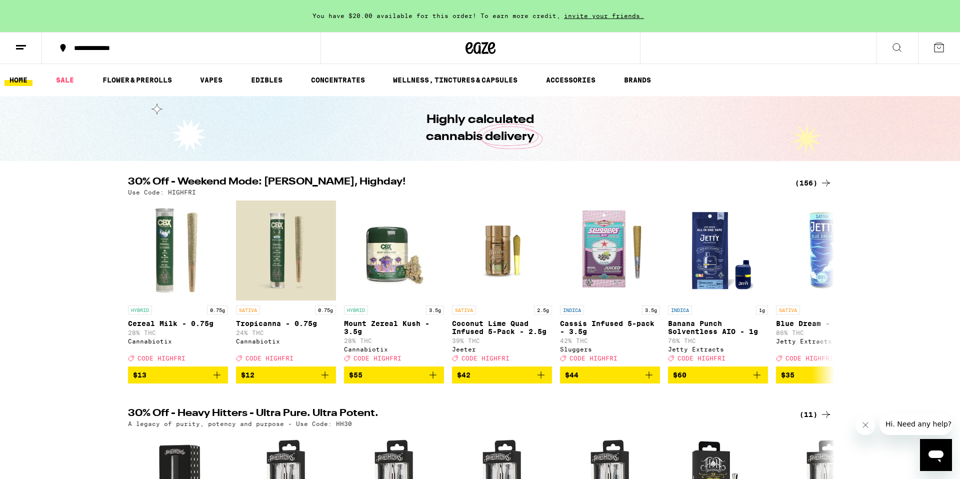
click at [814, 183] on div "(156)" at bounding box center [813, 183] width 37 height 12
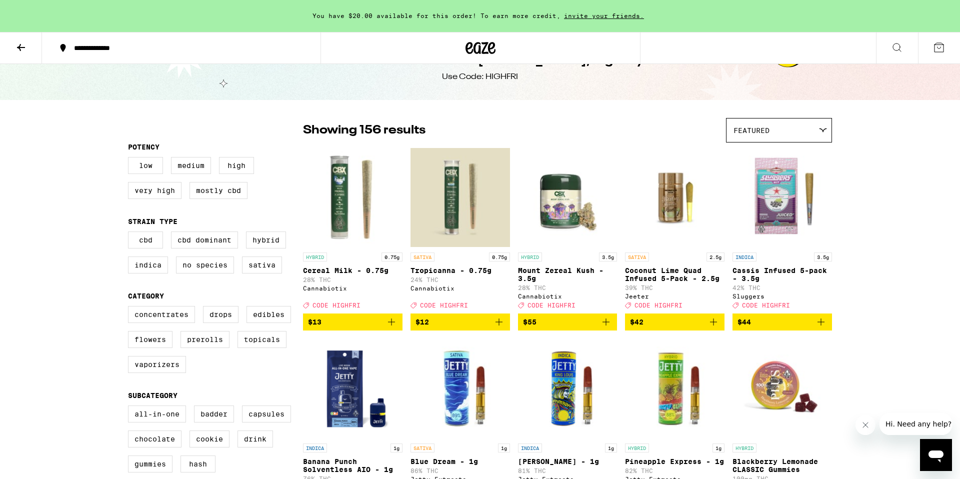
scroll to position [30, 0]
click at [269, 323] on label "Edibles" at bounding box center [269, 314] width 45 height 17
click at [131, 308] on input "Edibles" at bounding box center [130, 307] width 1 height 1
checkbox input "true"
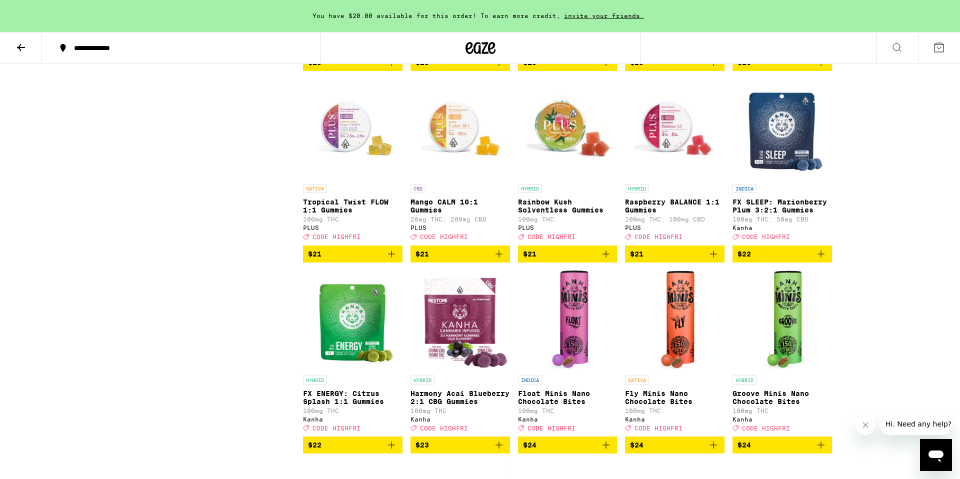
scroll to position [2599, 0]
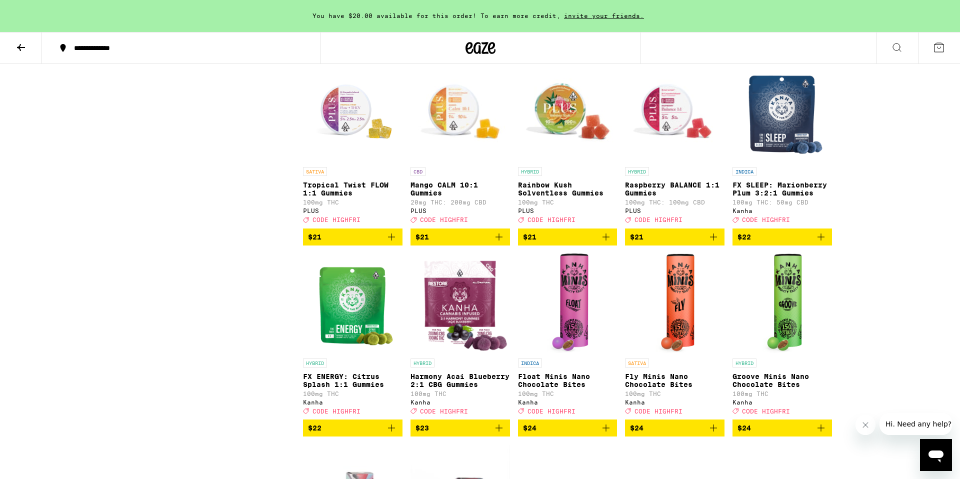
click at [393, 243] on icon "Add to bag" at bounding box center [392, 237] width 12 height 12
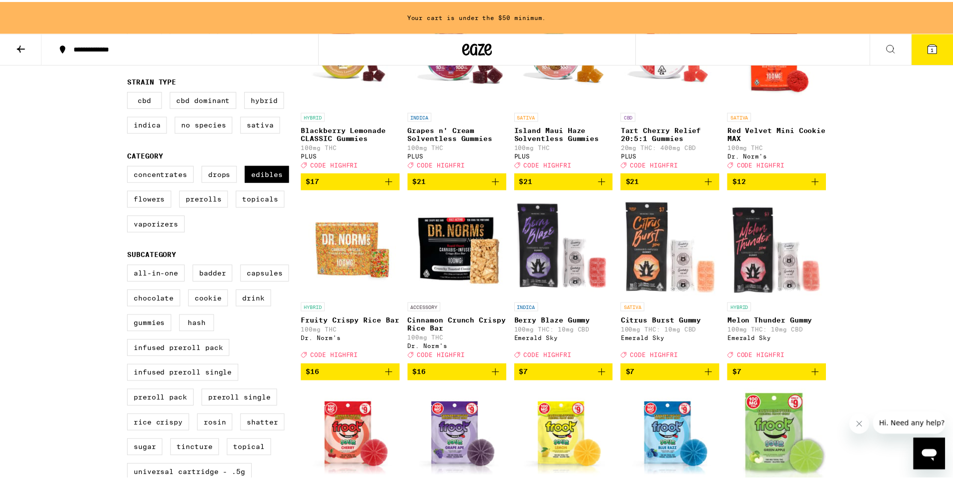
scroll to position [0, 0]
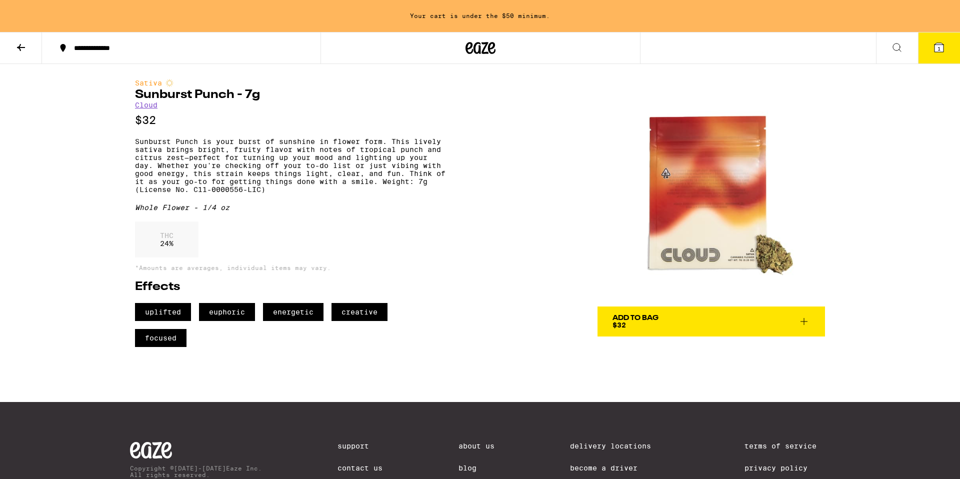
click at [811, 320] on button "Add To Bag $32" at bounding box center [712, 322] width 228 height 30
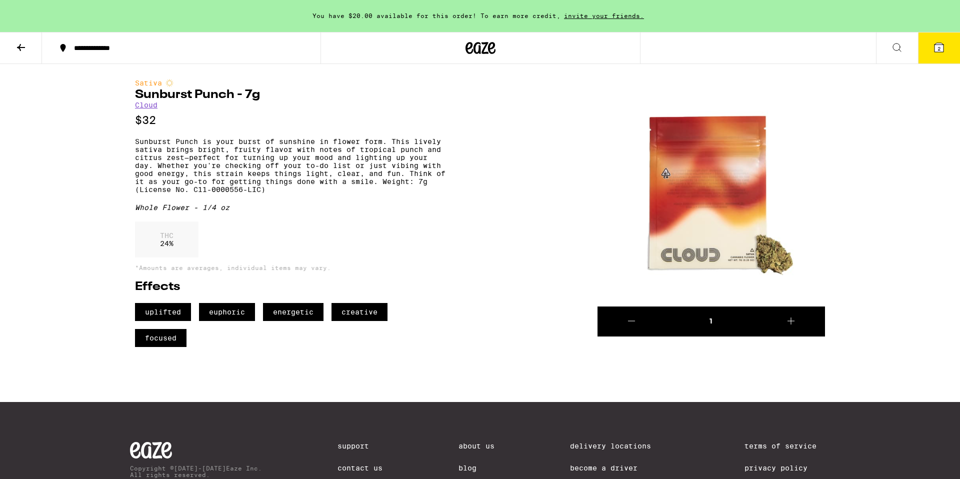
click at [790, 321] on icon at bounding box center [791, 321] width 7 height 7
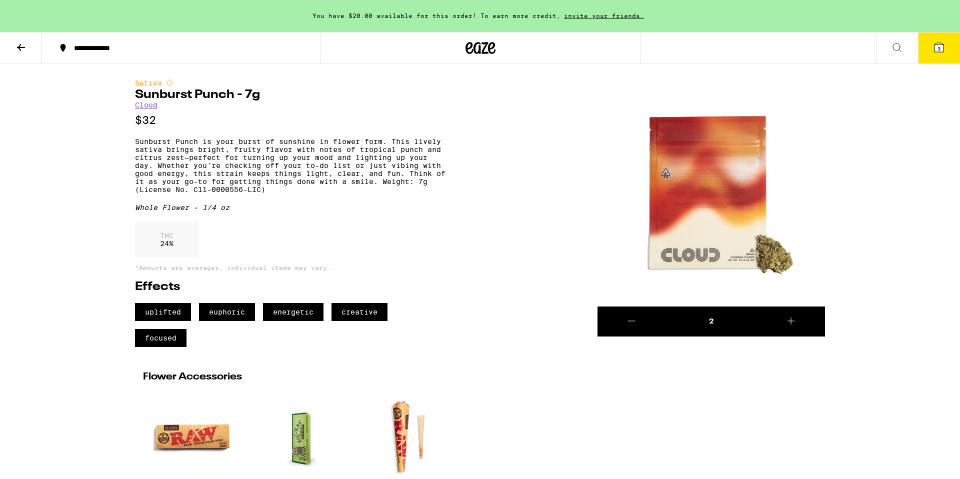
click at [942, 44] on icon at bounding box center [939, 47] width 9 height 9
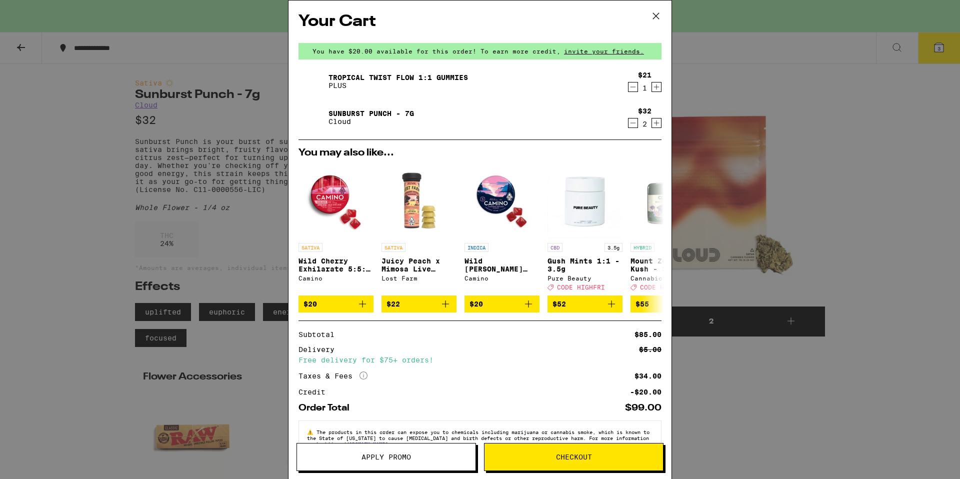
click at [415, 462] on button "Apply Promo" at bounding box center [387, 457] width 180 height 28
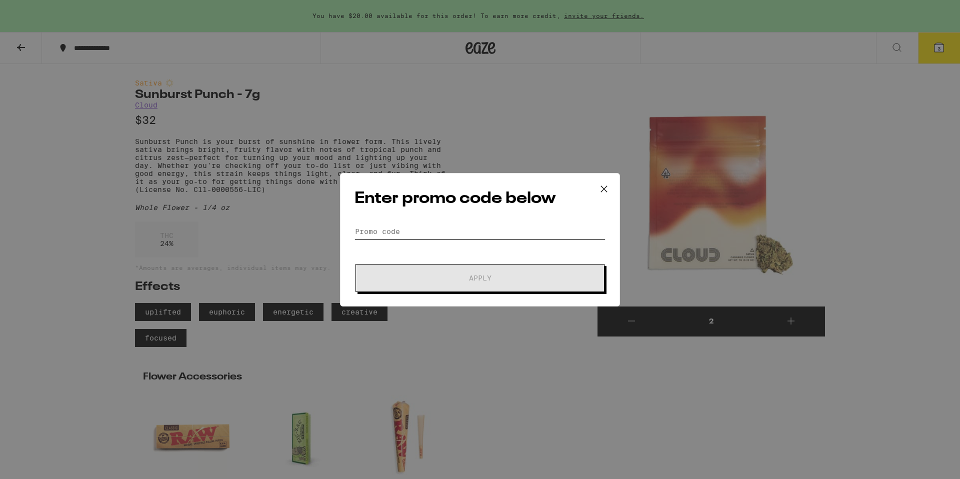
click at [401, 225] on input "Promo Code" at bounding box center [480, 231] width 251 height 15
paste input "HIGHFRI"
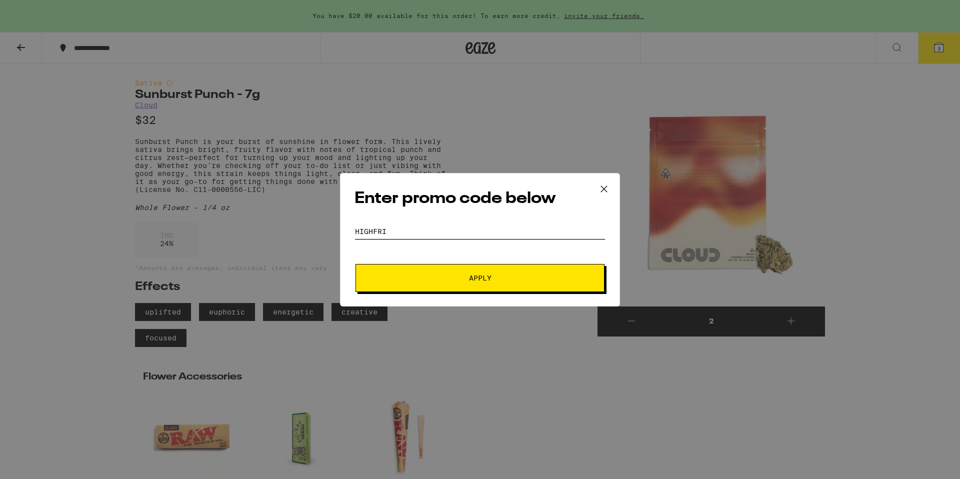
type input "HIGHFRI"
click at [489, 276] on span "Apply" at bounding box center [480, 278] width 23 height 7
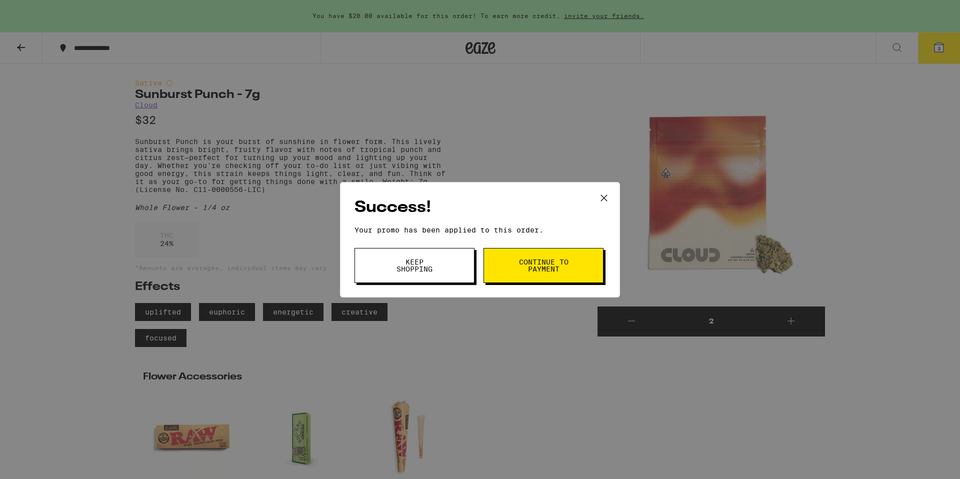
click at [545, 273] on span "Continue to payment" at bounding box center [543, 266] width 51 height 14
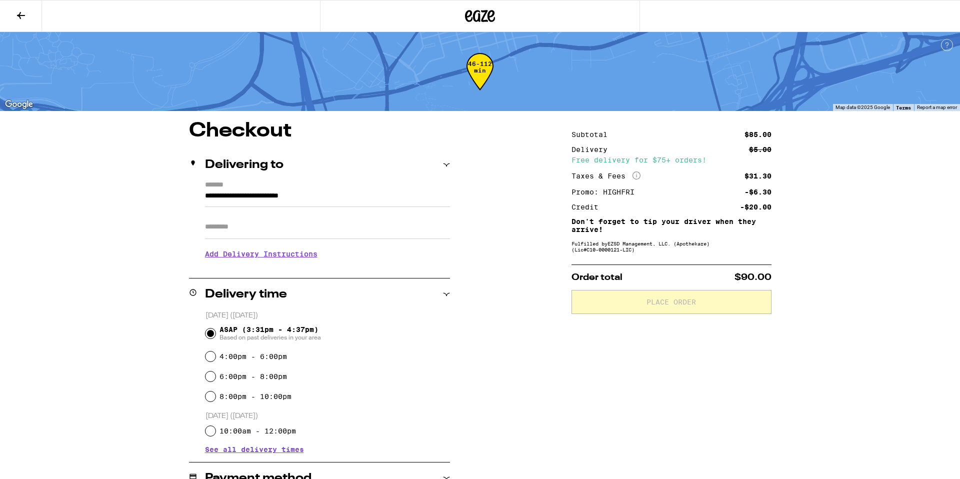
click at [151, 309] on div "**********" at bounding box center [480, 402] width 720 height 563
click at [220, 182] on label "*******" at bounding box center [327, 185] width 245 height 9
click at [220, 190] on input "**********" at bounding box center [327, 198] width 245 height 17
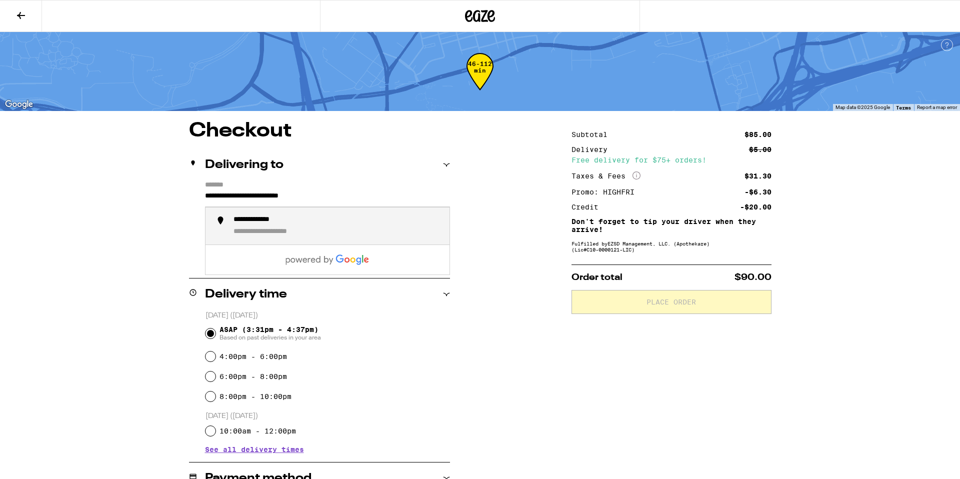
click at [292, 237] on div "**********" at bounding box center [281, 232] width 95 height 9
type input "**********"
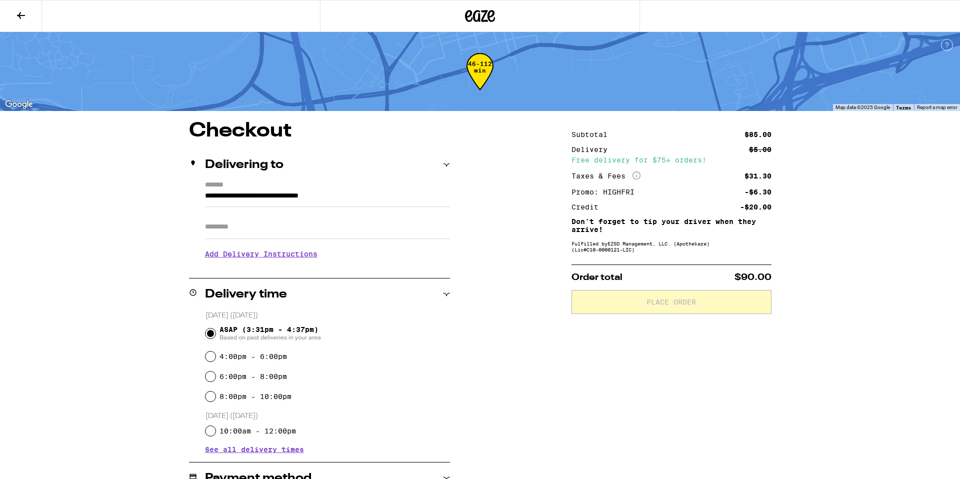
click at [263, 223] on input "Apt/Suite" at bounding box center [327, 227] width 245 height 24
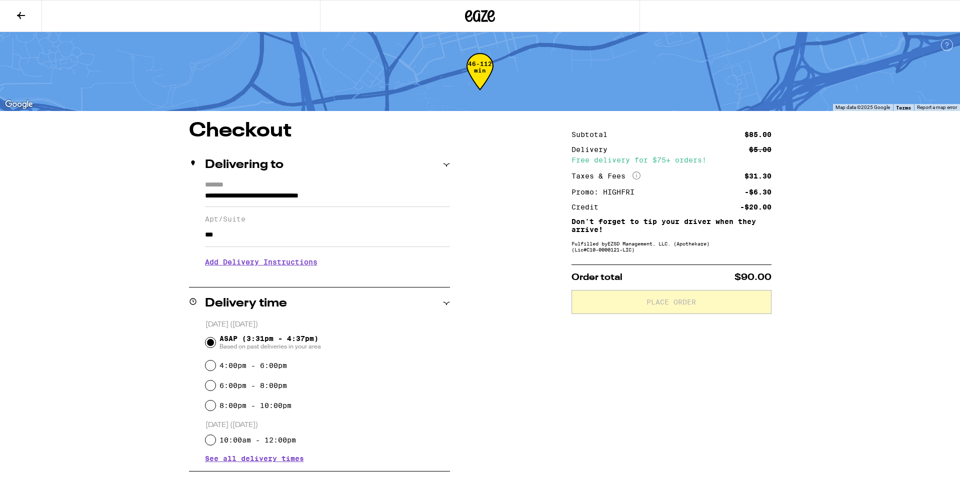
type input "***"
click at [170, 251] on div "**********" at bounding box center [480, 407] width 720 height 572
click at [252, 268] on h3 "Add Delivery Instructions" at bounding box center [327, 262] width 245 height 23
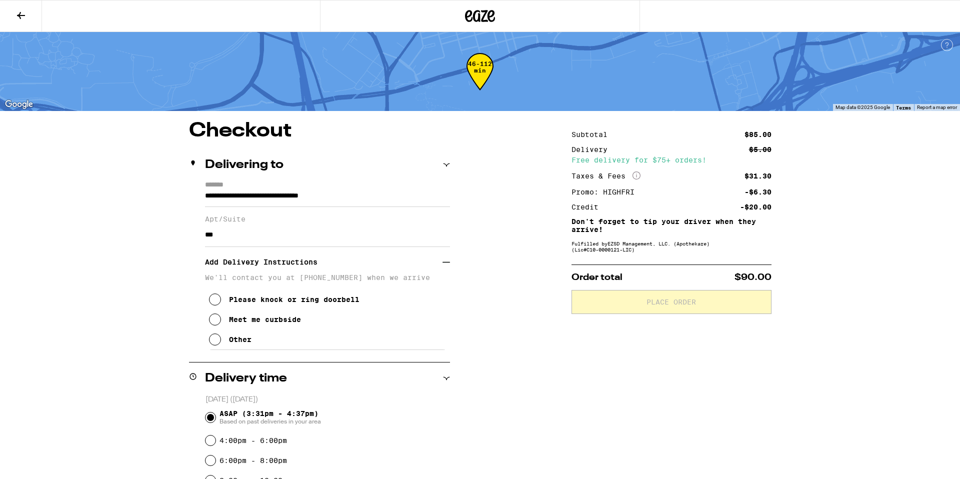
click at [280, 324] on div "Meet me curbside" at bounding box center [265, 320] width 72 height 8
click at [109, 248] on div "**********" at bounding box center [480, 384] width 960 height 768
click at [404, 336] on div "Please knock or ring doorbell Meet me curbside Other" at bounding box center [327, 316] width 245 height 68
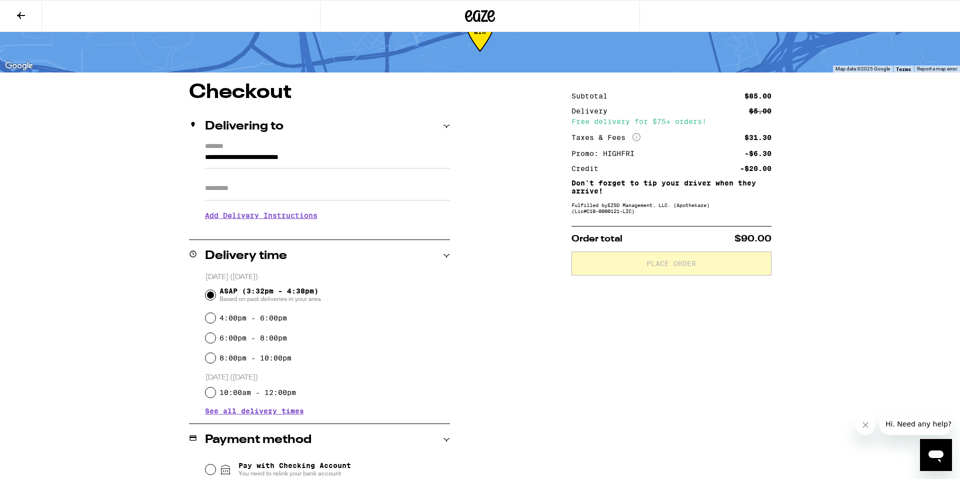
scroll to position [205, 0]
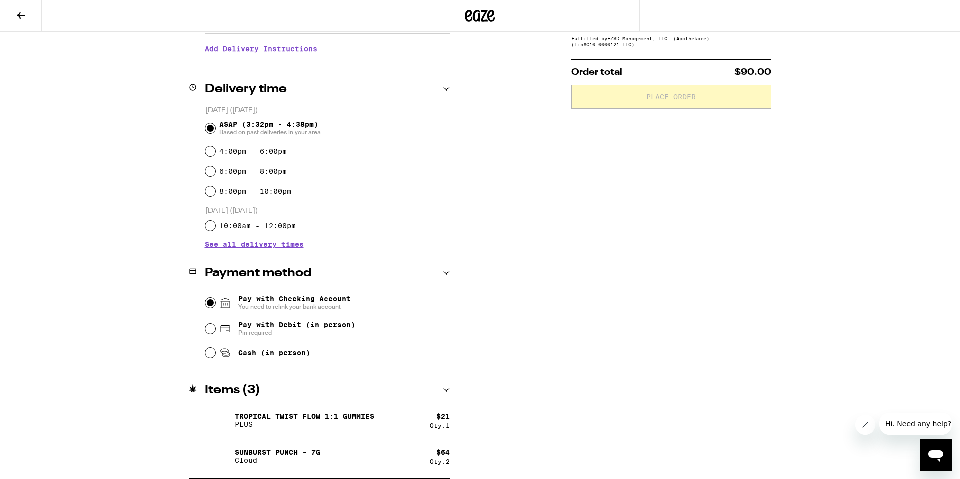
click at [210, 302] on input "Pay with Checking Account You need to relink your bank account" at bounding box center [211, 303] width 10 height 10
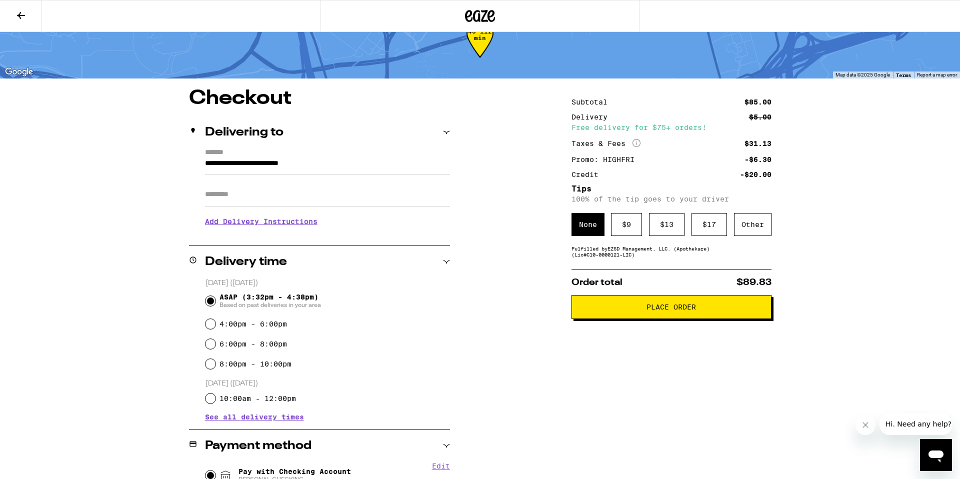
scroll to position [0, 0]
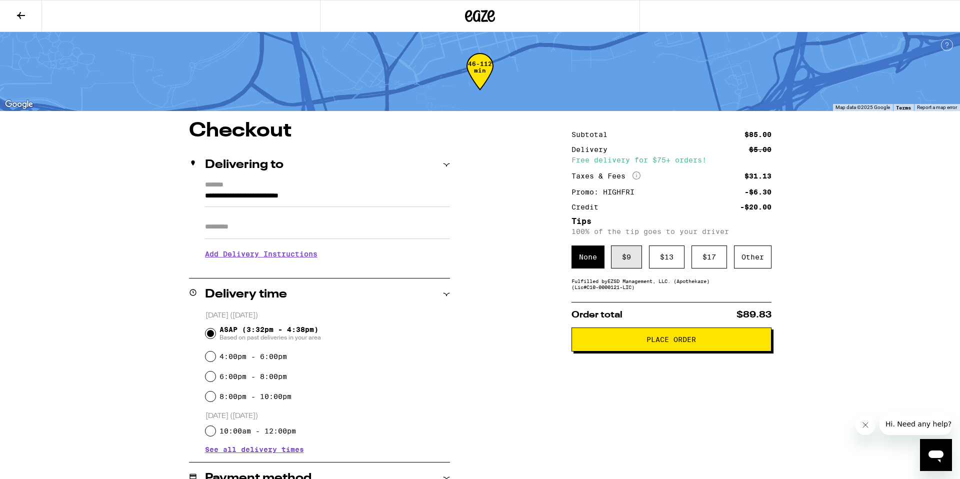
click at [627, 264] on div "$ 9" at bounding box center [626, 257] width 31 height 23
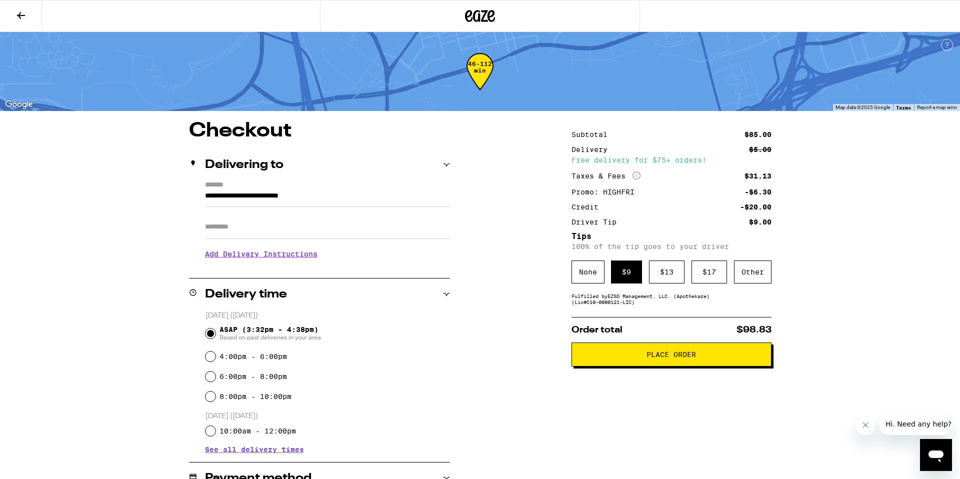
click at [247, 258] on h3 "Add Delivery Instructions" at bounding box center [327, 254] width 245 height 23
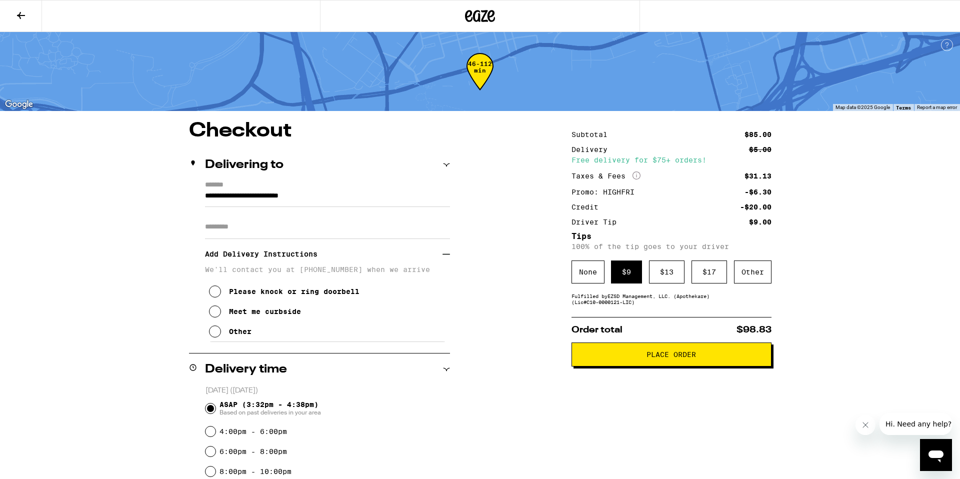
click at [217, 314] on icon at bounding box center [215, 312] width 12 height 12
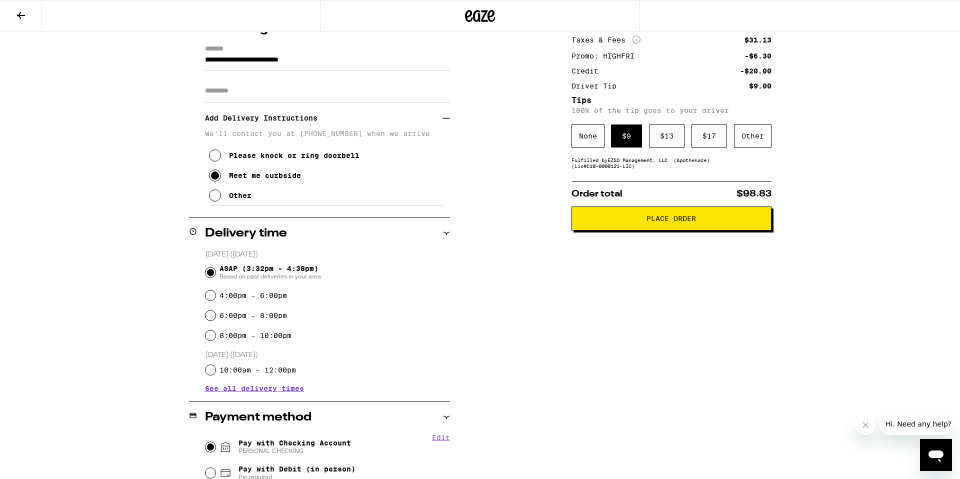
scroll to position [136, 0]
click at [659, 223] on span "Place Order" at bounding box center [672, 219] width 50 height 7
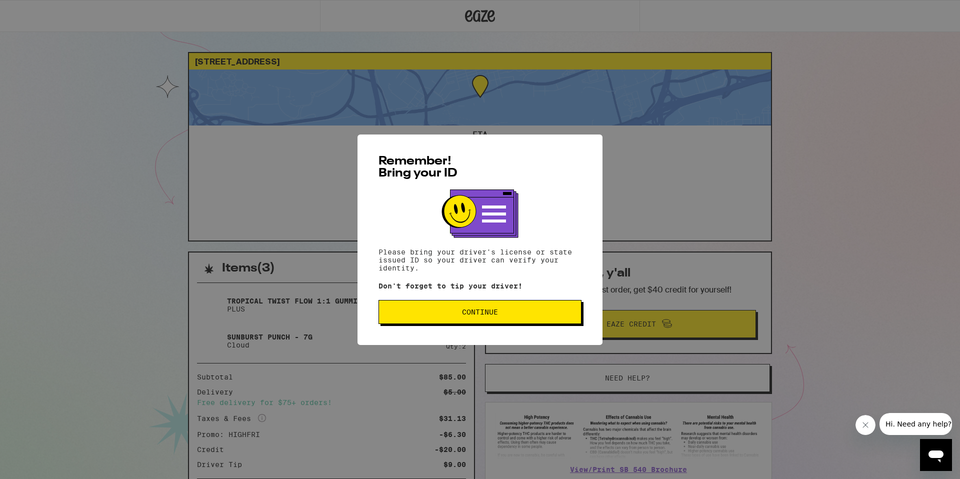
click at [478, 315] on span "Continue" at bounding box center [480, 312] width 36 height 7
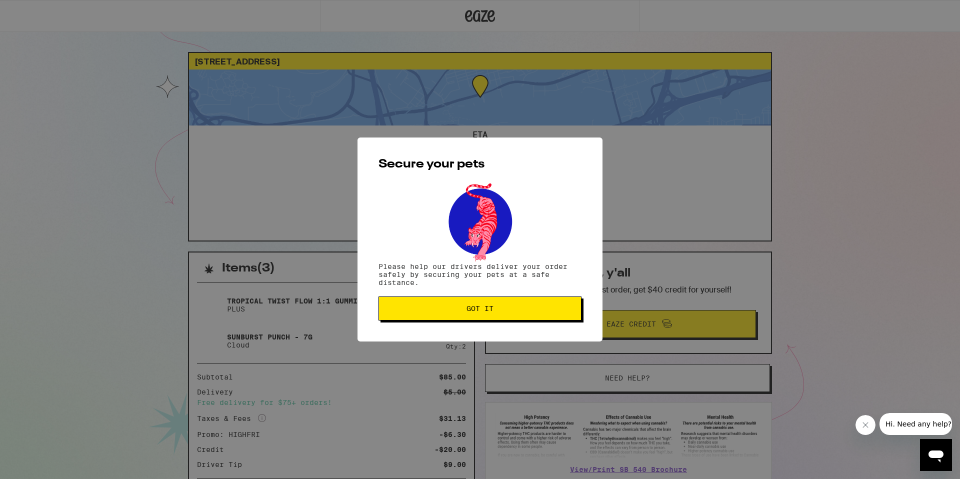
click at [478, 315] on button "Got it" at bounding box center [480, 309] width 203 height 24
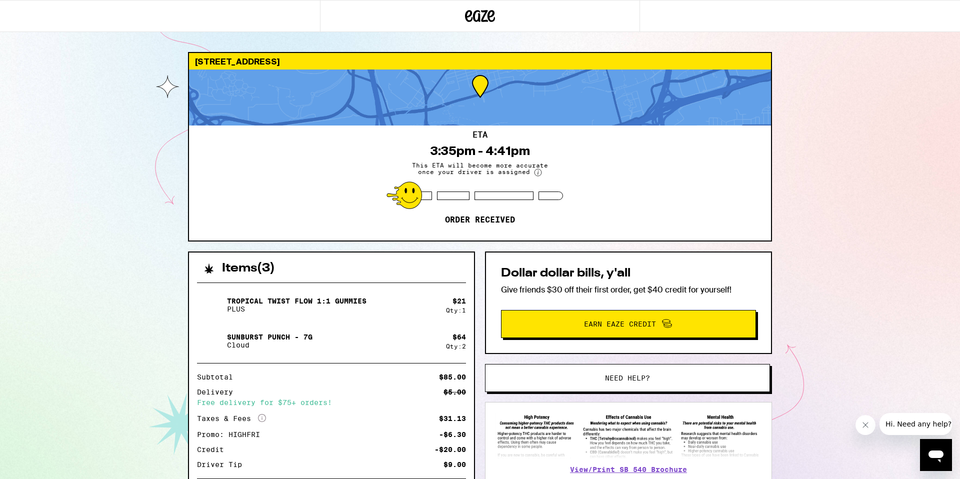
click at [261, 419] on icon "More Info" at bounding box center [262, 418] width 8 height 8
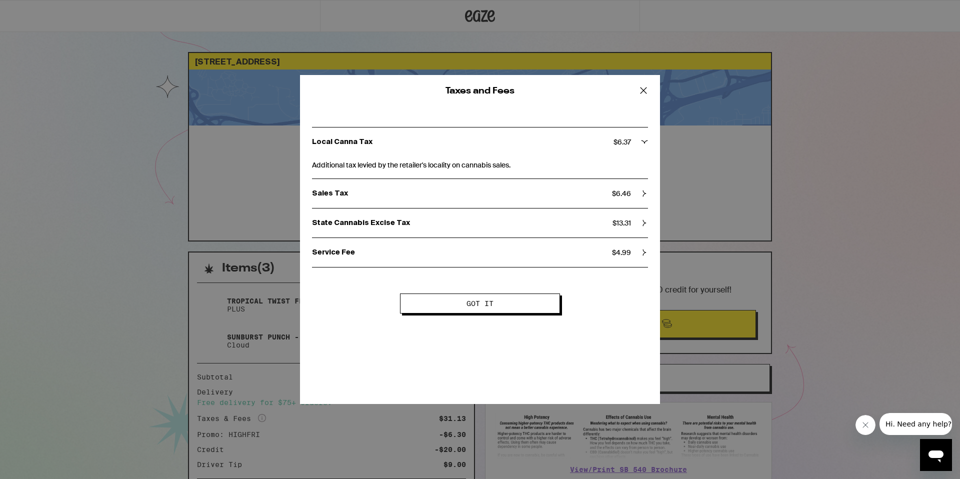
click at [646, 144] on icon at bounding box center [644, 142] width 7 height 7
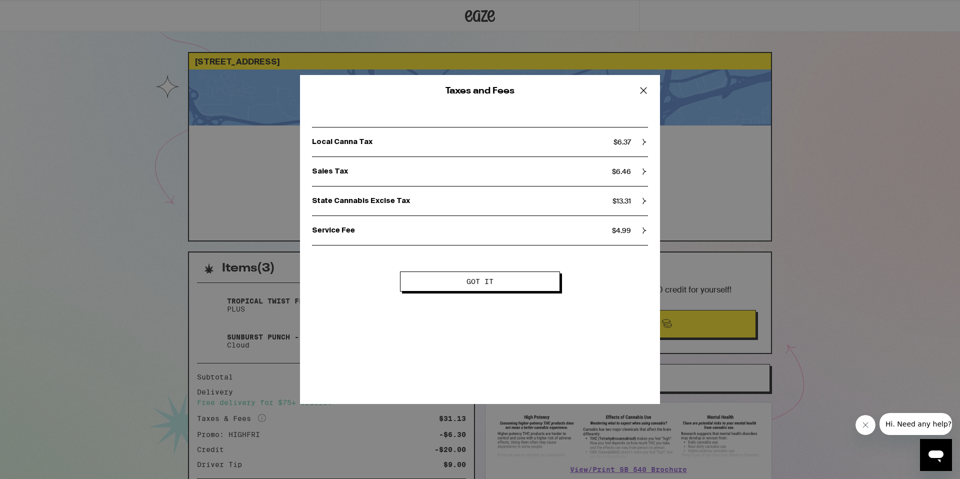
click at [646, 144] on icon at bounding box center [644, 142] width 7 height 7
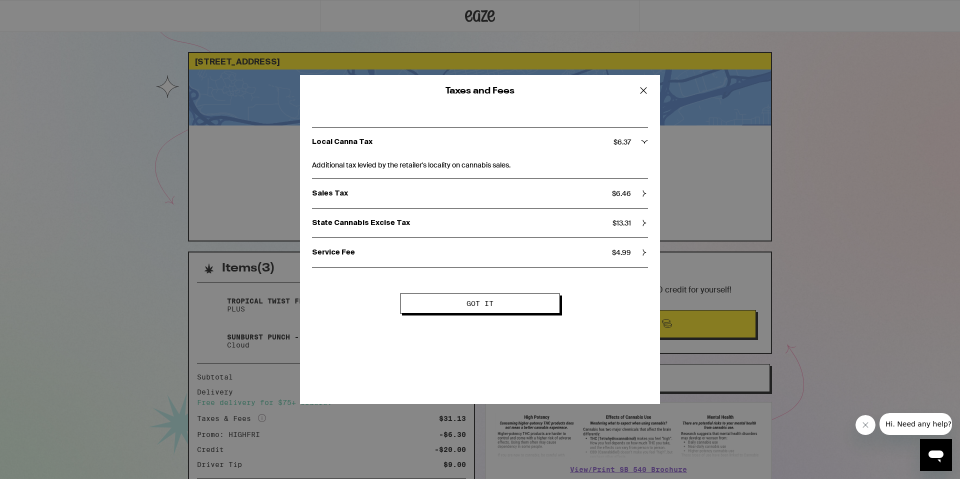
click at [644, 90] on icon at bounding box center [643, 90] width 15 height 15
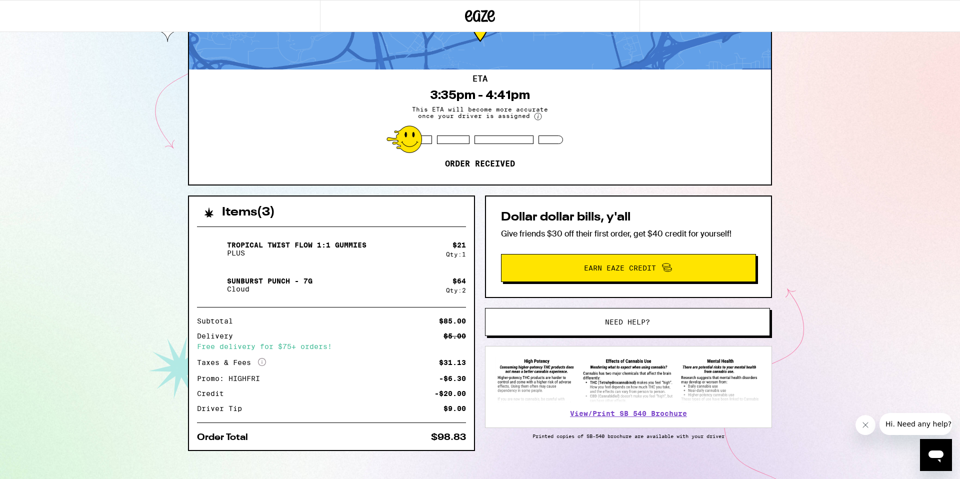
scroll to position [68, 0]
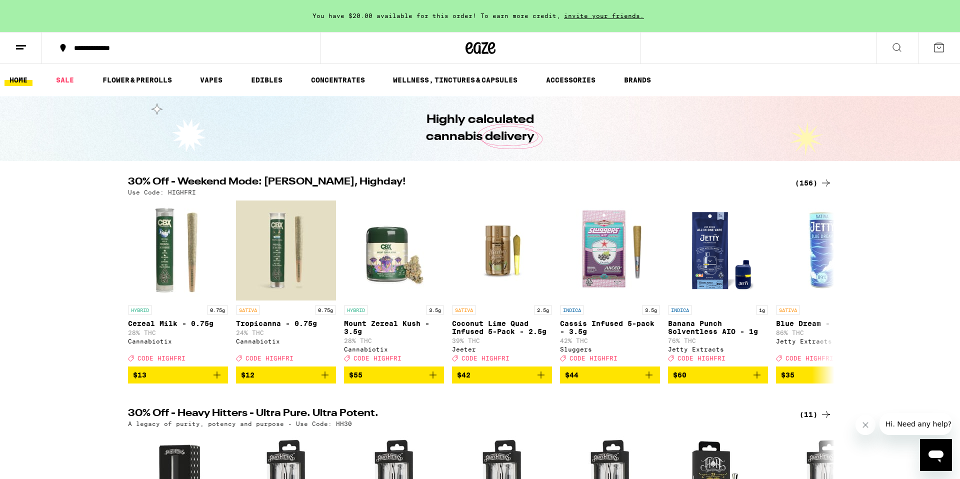
click at [932, 47] on button at bounding box center [939, 48] width 42 height 31
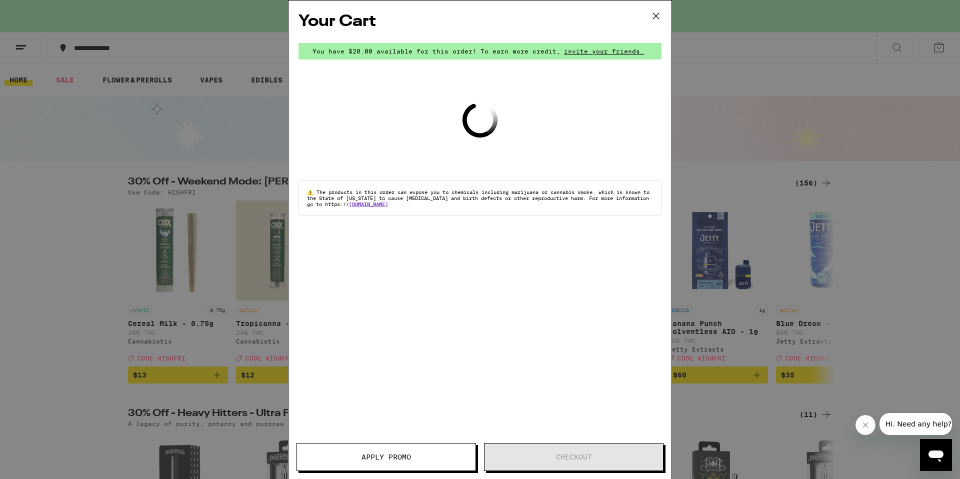
click at [657, 17] on icon at bounding box center [656, 16] width 6 height 6
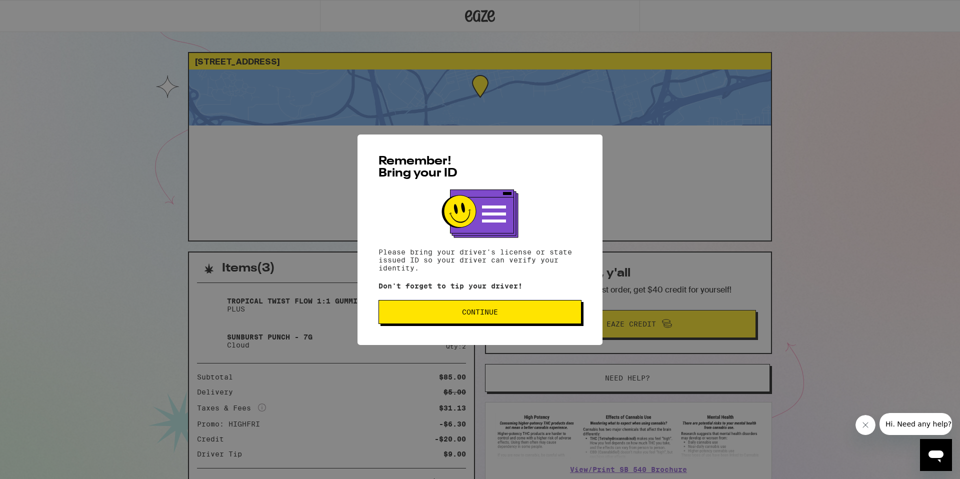
click at [461, 313] on span "Continue" at bounding box center [480, 312] width 186 height 7
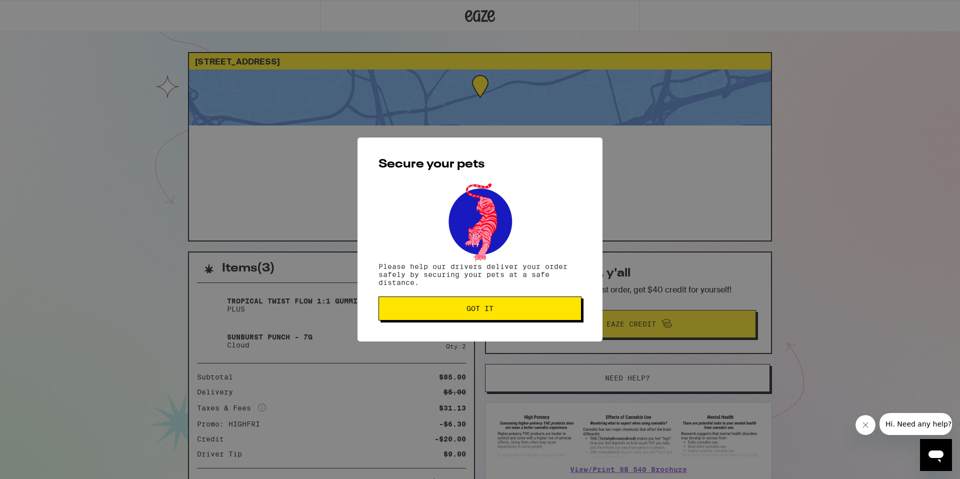
click at [469, 311] on span "Got it" at bounding box center [480, 308] width 27 height 7
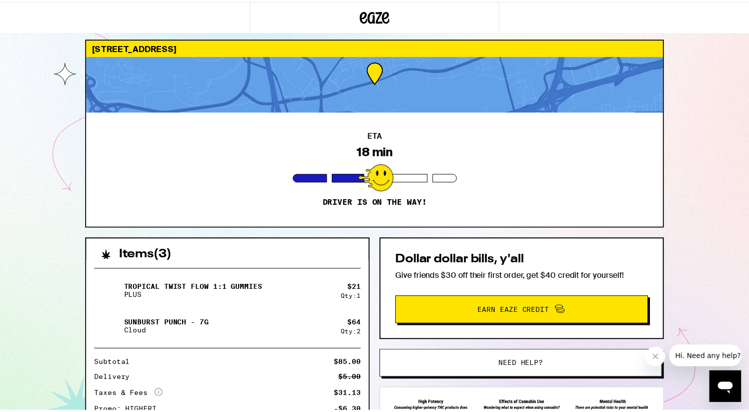
scroll to position [14, 0]
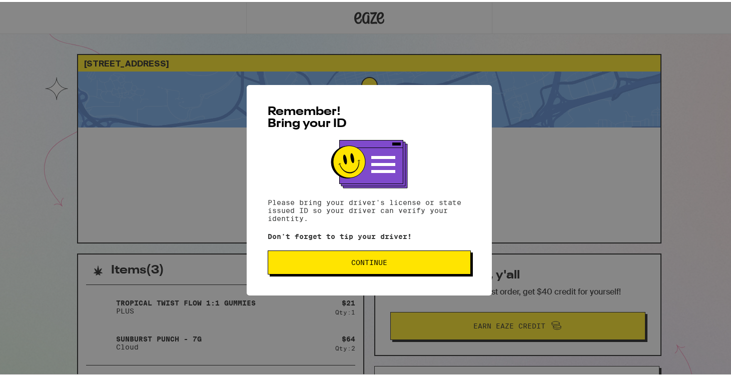
click at [370, 272] on button "Continue" at bounding box center [369, 261] width 203 height 24
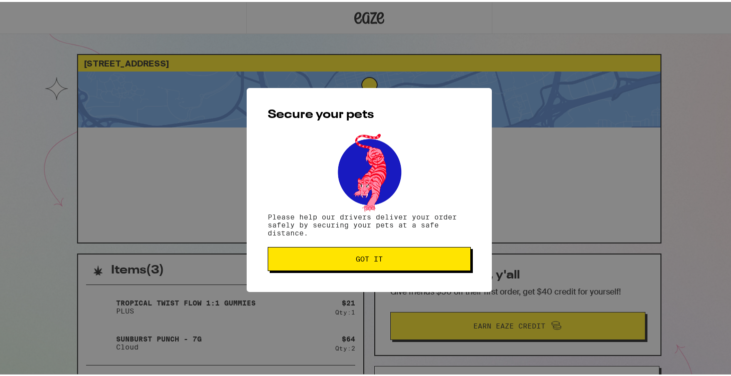
click at [369, 269] on button "Got it" at bounding box center [369, 257] width 203 height 24
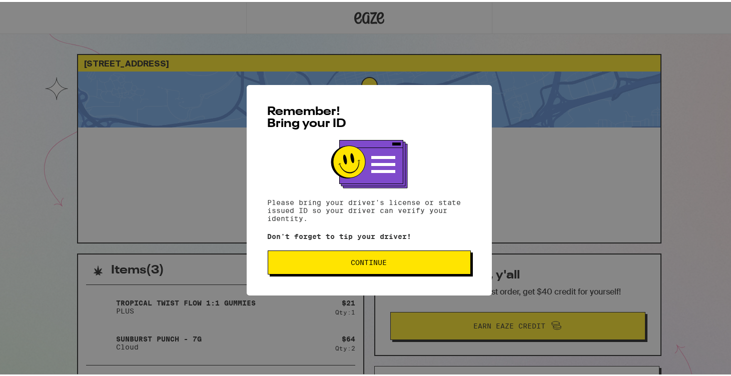
click at [383, 259] on span "Continue" at bounding box center [369, 260] width 36 height 7
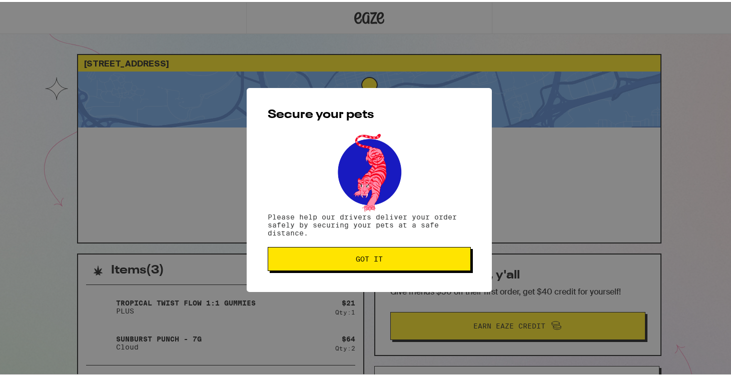
click at [375, 260] on span "Got it" at bounding box center [369, 257] width 27 height 7
